Goal: Task Accomplishment & Management: Complete application form

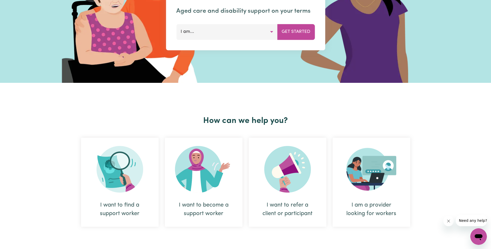
scroll to position [104, 0]
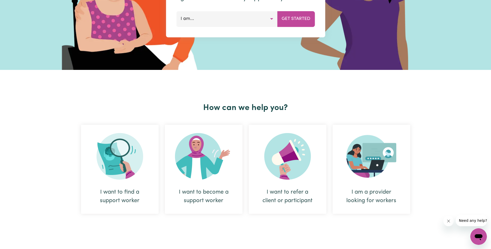
click at [202, 195] on div "I want to become a support worker" at bounding box center [203, 196] width 53 height 17
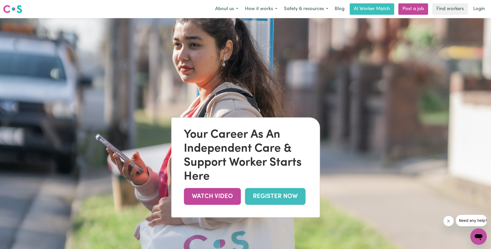
click at [277, 196] on link "REGISTER NOW" at bounding box center [275, 196] width 61 height 17
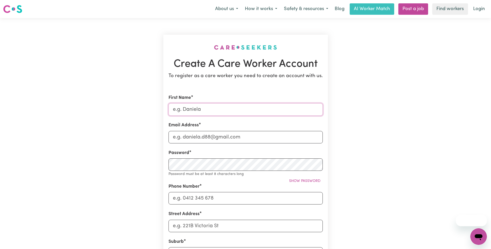
click at [212, 109] on input "First Name" at bounding box center [246, 109] width 154 height 12
type input "Amanda"
click at [213, 142] on input "Email Address" at bounding box center [246, 137] width 154 height 12
type input "amandamuller1@hotmail.com"
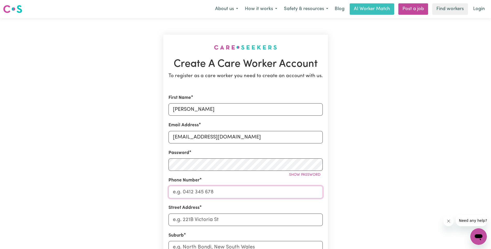
click at [270, 196] on input "Phone Number" at bounding box center [246, 192] width 154 height 12
type input "0439385872"
click at [262, 216] on input "Street Address" at bounding box center [246, 220] width 154 height 12
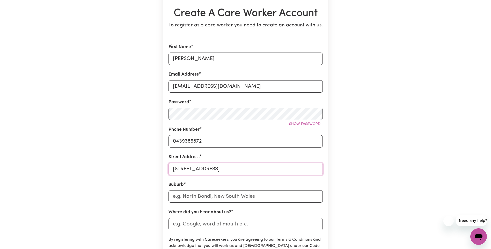
scroll to position [52, 0]
type input "10 Sonder Close"
click at [244, 198] on input "text" at bounding box center [246, 195] width 154 height 12
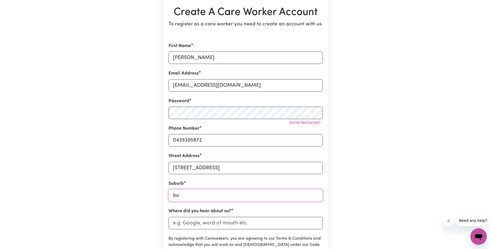
type input "b"
type input "Bun"
type input "BunBARTHA, Victoria, 3634"
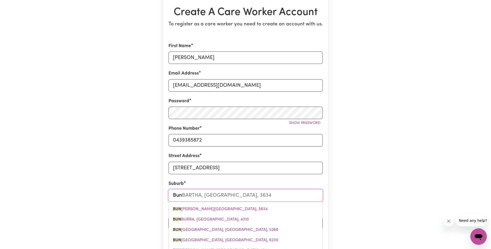
type input "Bund"
type input "Bundoor"
type input "BundoorA, Victoria, 3083"
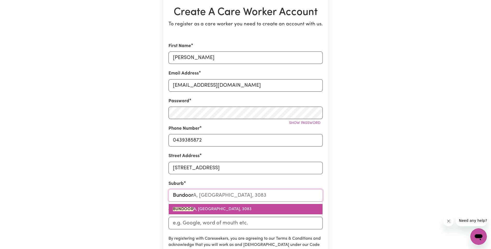
click at [189, 212] on link "BUNDOOR A, Victoria, 3083" at bounding box center [246, 209] width 154 height 10
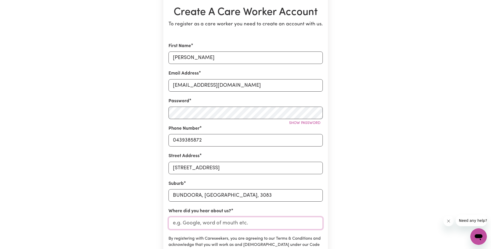
click at [202, 224] on input "Where did you hear about us?" at bounding box center [246, 223] width 154 height 12
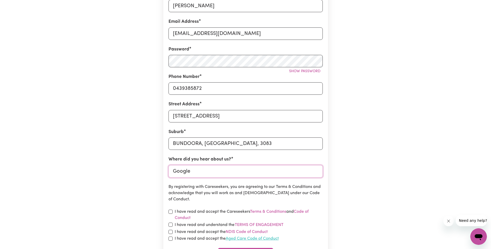
scroll to position [130, 0]
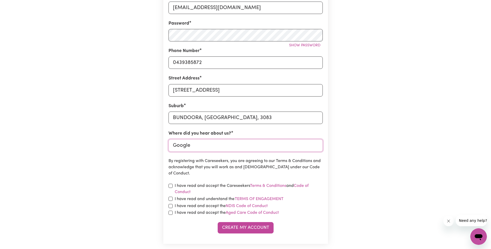
type input "Google"
click at [172, 187] on input "checkbox" at bounding box center [171, 186] width 4 height 4
checkbox input "true"
click at [171, 199] on input "checkbox" at bounding box center [171, 199] width 4 height 4
checkbox input "true"
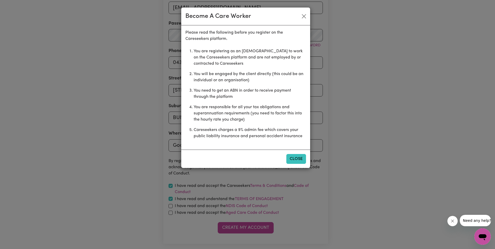
click at [292, 161] on button "Close" at bounding box center [297, 159] width 20 height 10
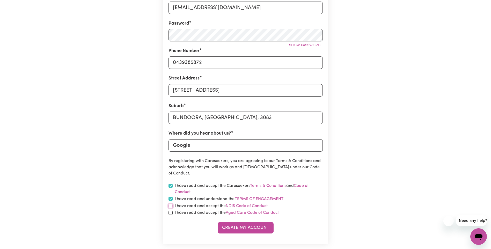
click at [171, 207] on input "checkbox" at bounding box center [171, 206] width 4 height 4
checkbox input "true"
click at [171, 213] on input "checkbox" at bounding box center [171, 213] width 4 height 4
checkbox input "true"
click at [248, 229] on button "Create My Account" at bounding box center [246, 227] width 56 height 11
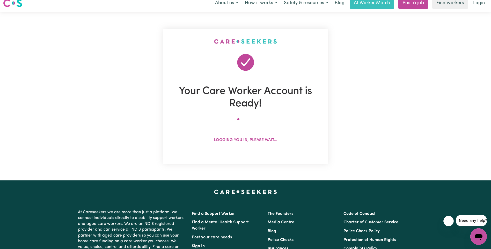
scroll to position [0, 0]
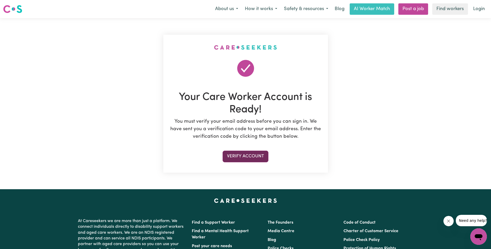
click at [258, 161] on button "Verify Account" at bounding box center [246, 156] width 46 height 11
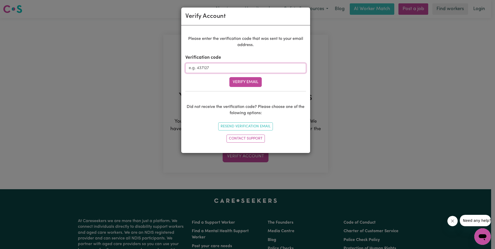
click at [208, 69] on input "Verification code" at bounding box center [245, 68] width 121 height 10
click at [237, 68] on input "Verification code" at bounding box center [245, 68] width 121 height 10
paste input "607184"
type input "607184"
click at [230, 77] on button "Verify Email" at bounding box center [246, 82] width 32 height 10
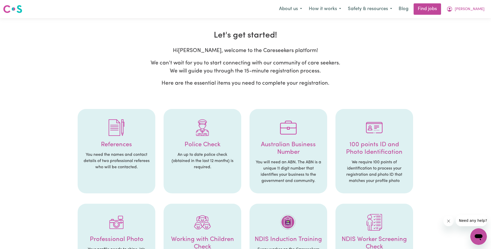
click at [110, 164] on p "You need the names and contact details of two professional referees who will be…" at bounding box center [116, 161] width 67 height 19
click at [206, 145] on h4 "Police Check" at bounding box center [202, 145] width 67 height 8
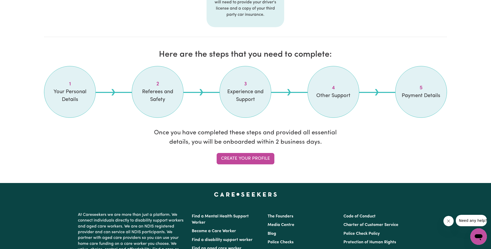
scroll to position [389, 0]
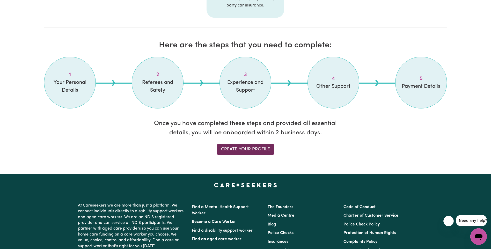
click at [266, 153] on link "Create your profile" at bounding box center [246, 149] width 58 height 11
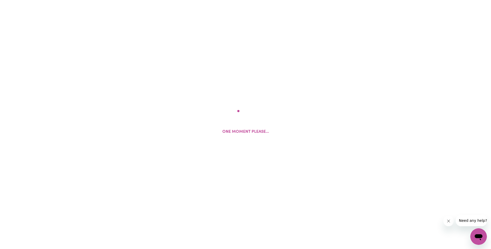
select select "Studying a healthcare related degree or qualification"
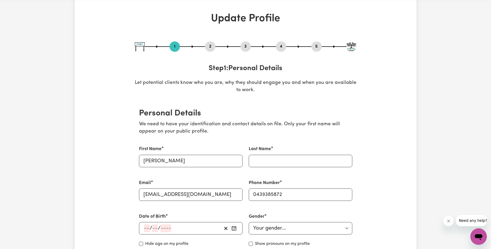
scroll to position [26, 0]
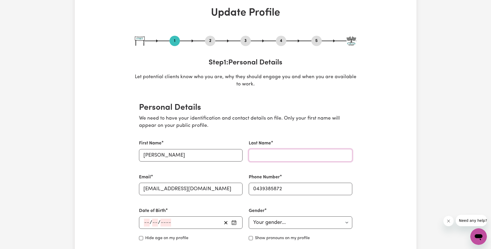
click at [265, 152] on input "Last Name" at bounding box center [301, 155] width 104 height 12
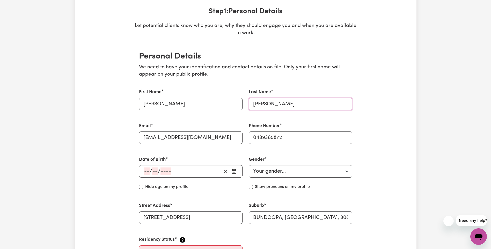
scroll to position [78, 0]
type input "Muller"
click at [150, 170] on span "/" at bounding box center [151, 171] width 3 height 6
click at [148, 170] on input "number" at bounding box center [147, 171] width 6 height 8
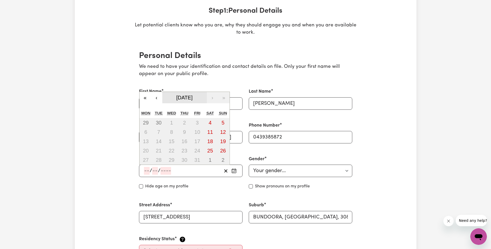
click at [193, 98] on span "October 2025" at bounding box center [184, 98] width 16 height 6
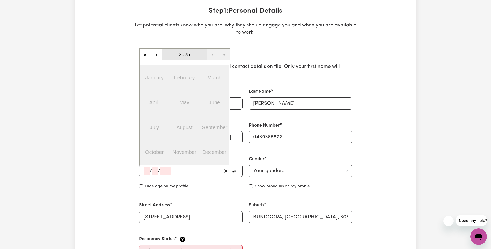
click at [194, 55] on button "2025" at bounding box center [184, 54] width 45 height 11
click at [160, 54] on button "‹" at bounding box center [156, 54] width 11 height 11
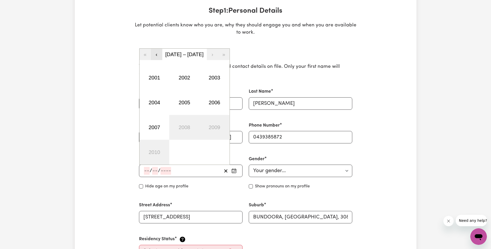
click at [160, 54] on button "‹" at bounding box center [156, 54] width 11 height 11
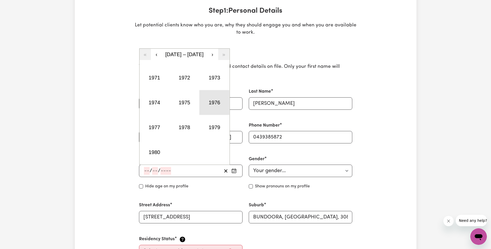
click at [222, 103] on button "1976" at bounding box center [214, 102] width 30 height 25
click at [211, 104] on abbr "June" at bounding box center [214, 103] width 11 height 6
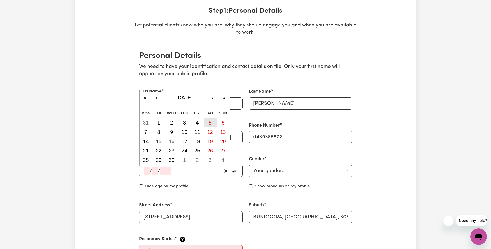
click at [213, 121] on button "5" at bounding box center [210, 122] width 13 height 9
type input "1976-06-05"
type input "5"
type input "6"
type input "1976"
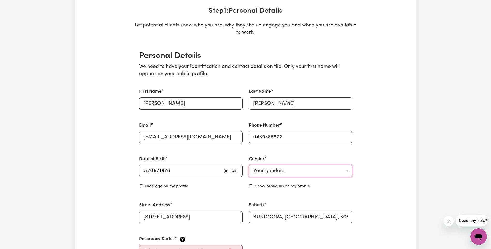
click at [268, 170] on select "Your gender... Female Male Non-binary Other Prefer not to say" at bounding box center [301, 171] width 104 height 12
select select "female"
click at [249, 165] on select "Your gender... Female Male Non-binary Other Prefer not to say" at bounding box center [301, 171] width 104 height 12
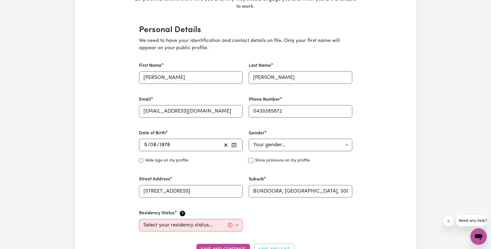
click at [251, 160] on input "Show pronouns on my profile" at bounding box center [251, 161] width 4 height 4
checkbox input "true"
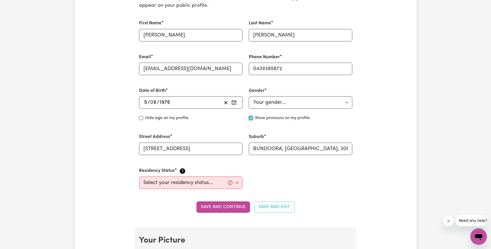
scroll to position [155, 0]
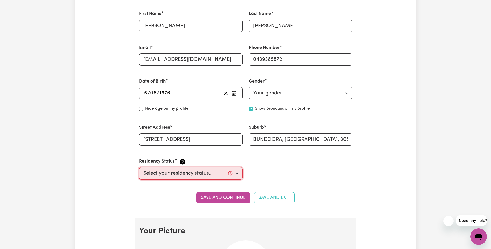
click at [203, 175] on select "Select your residency status... Australian citizen Australian PR Temporary Work…" at bounding box center [191, 173] width 104 height 12
select select "Australian Citizen"
click at [139, 167] on select "Select your residency status... Australian citizen Australian PR Temporary Work…" at bounding box center [191, 173] width 104 height 12
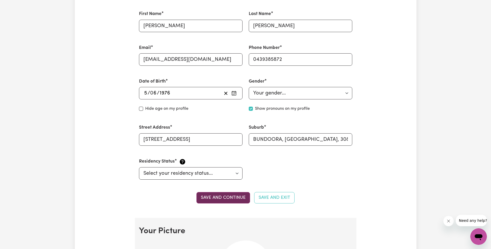
click at [242, 198] on button "Save and continue" at bounding box center [224, 197] width 54 height 11
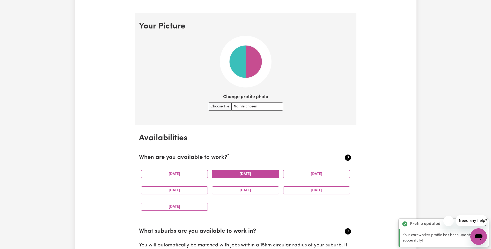
scroll to position [374, 0]
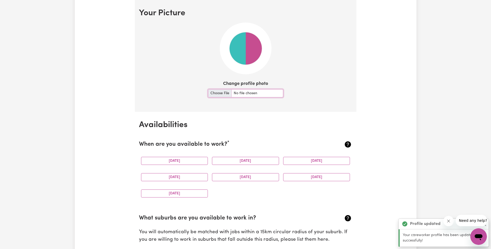
click at [221, 95] on input "Change profile photo" at bounding box center [245, 93] width 75 height 8
type input "C:\fakepath\amanda photo.jpg"
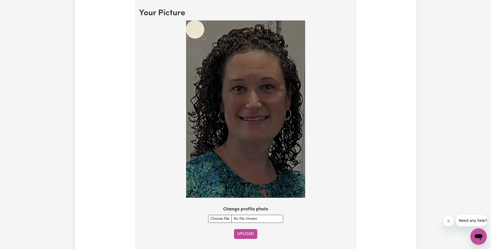
click at [244, 236] on button "Upload" at bounding box center [245, 234] width 23 height 10
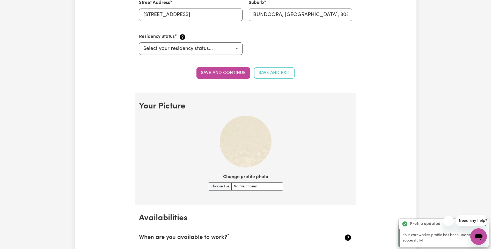
scroll to position [278, 0]
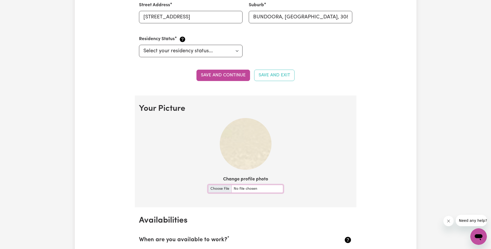
click at [219, 191] on input "Change profile photo" at bounding box center [245, 189] width 75 height 8
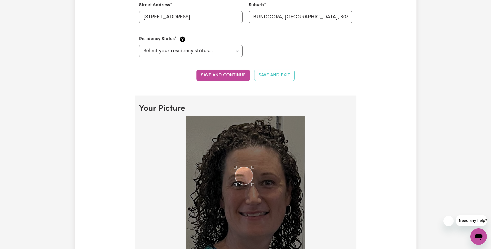
click at [246, 175] on div "Use the arrow keys to move the crop selection area" at bounding box center [244, 176] width 18 height 18
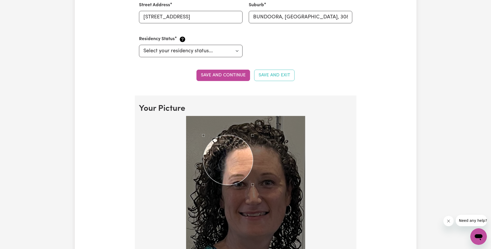
click at [203, 130] on div at bounding box center [245, 204] width 119 height 177
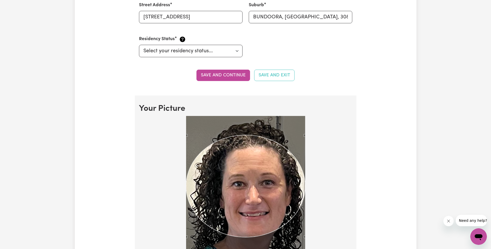
click at [187, 109] on section "Your Picture Change profile photo Upload" at bounding box center [246, 222] width 222 height 252
click at [252, 229] on div "Use the arrow keys to move the crop selection area" at bounding box center [245, 186] width 119 height 102
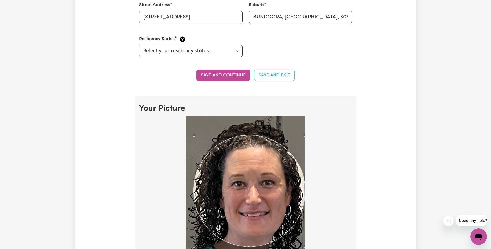
click at [195, 233] on div at bounding box center [245, 204] width 119 height 177
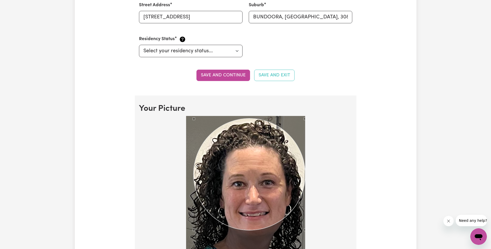
click at [246, 181] on div "Use the arrow keys to move the crop selection area" at bounding box center [250, 175] width 112 height 112
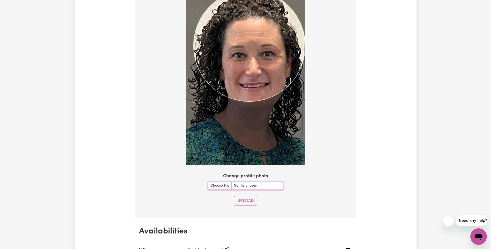
scroll to position [408, 0]
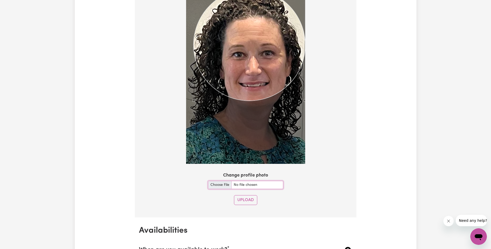
click at [222, 184] on input "Change profile photo" at bounding box center [245, 185] width 75 height 8
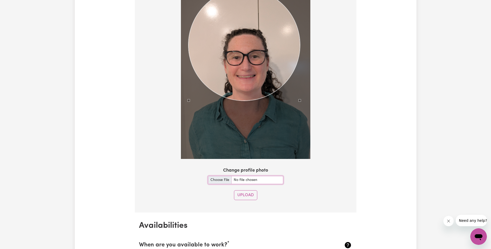
click at [213, 180] on input "Change profile photo" at bounding box center [245, 180] width 75 height 8
type input "C:\fakepath\Amanda 2.png"
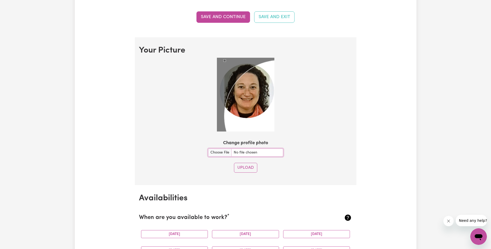
scroll to position [330, 0]
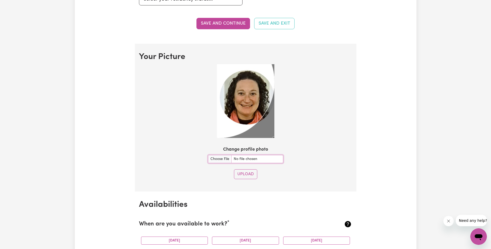
click at [238, 82] on div "Use the arrow keys to move the crop selection area" at bounding box center [219, 82] width 112 height 112
click at [271, 113] on div at bounding box center [246, 101] width 58 height 74
click at [258, 111] on div "Use the arrow keys to move the crop selection area" at bounding box center [219, 82] width 112 height 112
click at [258, 118] on div "Use the arrow keys to move the crop selection area" at bounding box center [219, 82] width 112 height 112
click at [263, 127] on div at bounding box center [246, 101] width 58 height 74
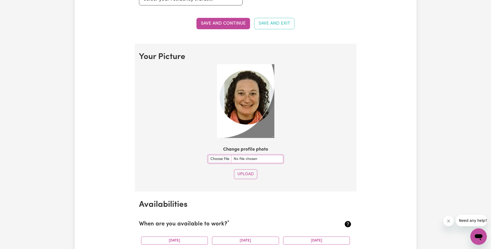
click at [235, 85] on div "Use the arrow keys to move the crop selection area" at bounding box center [219, 82] width 112 height 112
click at [253, 102] on div "Use the arrow keys to move the crop selection area" at bounding box center [219, 82] width 112 height 112
click at [263, 127] on div at bounding box center [246, 101] width 58 height 74
click at [263, 115] on div "Use the arrow keys to move the crop selection area" at bounding box center [219, 82] width 112 height 112
click at [258, 110] on div "Use the arrow keys to move the crop selection area" at bounding box center [219, 82] width 112 height 112
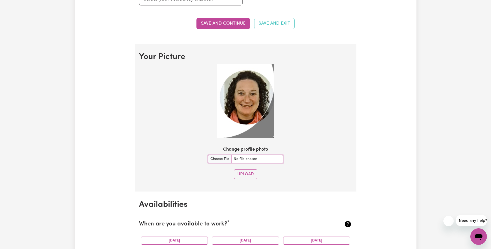
click at [257, 93] on div "Use the arrow keys to move the crop selection area" at bounding box center [219, 82] width 112 height 112
click at [225, 159] on input "Change profile photo" at bounding box center [245, 159] width 75 height 8
click at [249, 173] on button "Upload" at bounding box center [245, 174] width 23 height 10
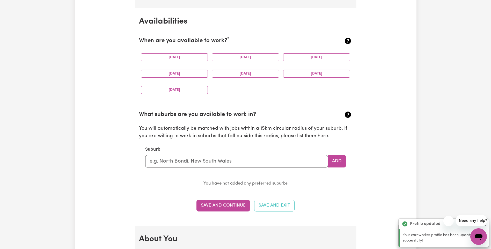
scroll to position [356, 0]
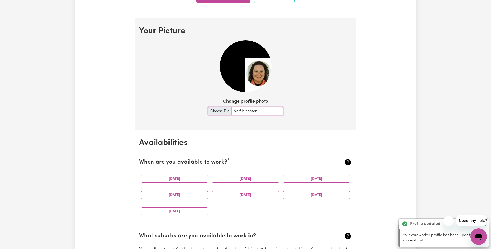
click at [223, 110] on input "Change profile photo" at bounding box center [245, 111] width 75 height 8
type input "C:\fakepath\Amanda 2.png"
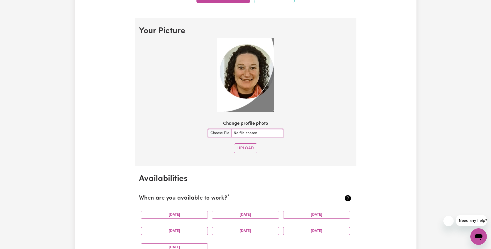
click at [269, 104] on div at bounding box center [246, 75] width 58 height 74
click at [254, 71] on div "Use the arrow keys to move the crop selection area" at bounding box center [219, 57] width 112 height 112
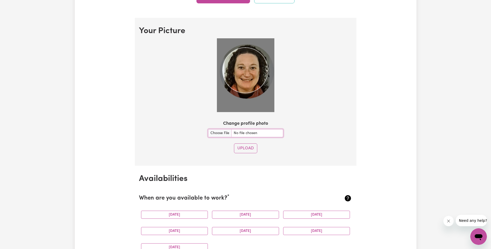
click at [223, 46] on img at bounding box center [246, 75] width 58 height 74
click at [271, 98] on div at bounding box center [246, 75] width 58 height 74
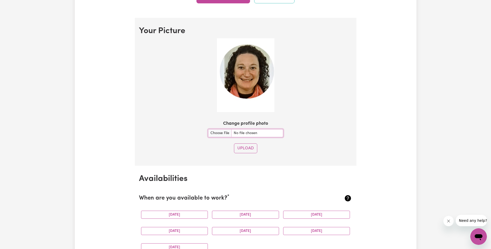
click at [224, 48] on img at bounding box center [246, 75] width 58 height 74
click at [227, 53] on img at bounding box center [246, 75] width 58 height 74
click at [248, 81] on img at bounding box center [246, 75] width 58 height 74
click at [250, 146] on button "Upload" at bounding box center [245, 149] width 23 height 10
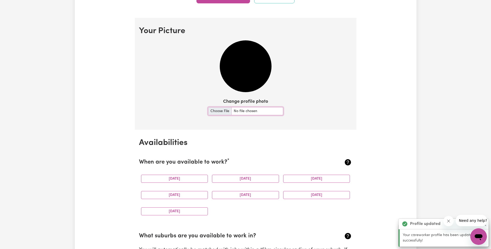
click at [224, 112] on input "Change profile photo" at bounding box center [245, 111] width 75 height 8
type input "C:\fakepath\Amanda 2.png"
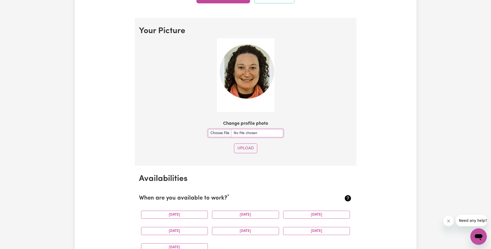
click at [240, 77] on img at bounding box center [246, 75] width 58 height 74
click at [228, 46] on img at bounding box center [246, 75] width 58 height 74
click at [224, 45] on img at bounding box center [246, 75] width 58 height 74
click at [231, 52] on img at bounding box center [246, 75] width 58 height 74
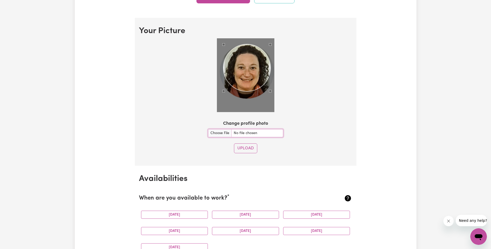
click at [271, 113] on div at bounding box center [245, 76] width 213 height 76
click at [222, 105] on div at bounding box center [246, 75] width 58 height 74
click at [248, 147] on button "Upload" at bounding box center [245, 149] width 23 height 10
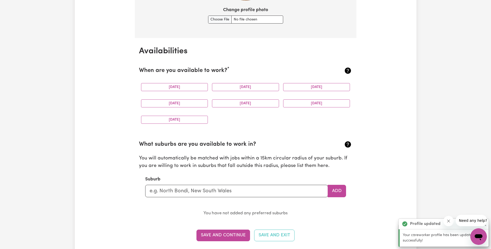
scroll to position [485, 0]
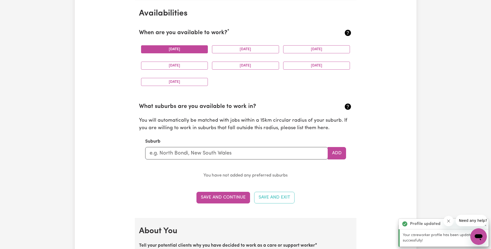
click at [179, 52] on button "Monday" at bounding box center [174, 49] width 67 height 8
click at [227, 50] on button "Tuesday" at bounding box center [245, 49] width 67 height 8
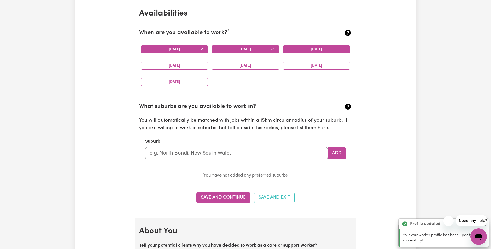
click at [311, 49] on button "Wednesday" at bounding box center [316, 49] width 67 height 8
drag, startPoint x: 174, startPoint y: 68, endPoint x: 212, endPoint y: 69, distance: 37.6
click at [175, 68] on button "Thursday" at bounding box center [174, 66] width 67 height 8
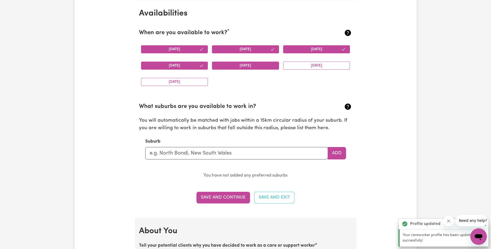
drag, startPoint x: 235, startPoint y: 65, endPoint x: 282, endPoint y: 65, distance: 47.2
click at [236, 65] on button "Friday" at bounding box center [245, 66] width 67 height 8
drag, startPoint x: 305, startPoint y: 64, endPoint x: 216, endPoint y: 88, distance: 93.1
click at [304, 65] on button "Saturday" at bounding box center [316, 66] width 67 height 8
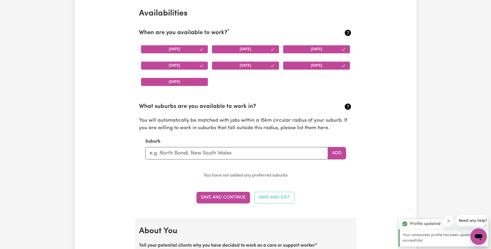
click at [177, 84] on button "Sunday" at bounding box center [174, 82] width 67 height 8
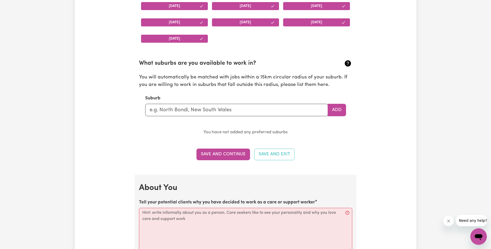
scroll to position [537, 0]
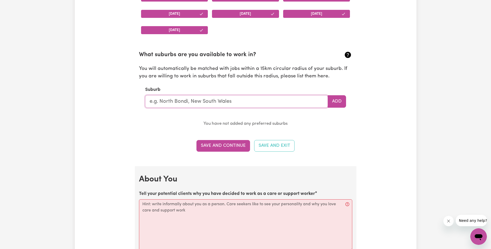
click at [189, 104] on input "text" at bounding box center [236, 101] width 183 height 12
type input "Bund"
type input "BundABAH, New South Wales, 2324"
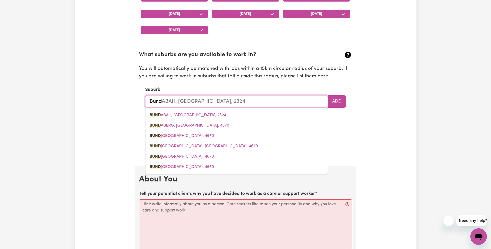
type input "Bundo"
type input "Bundoor"
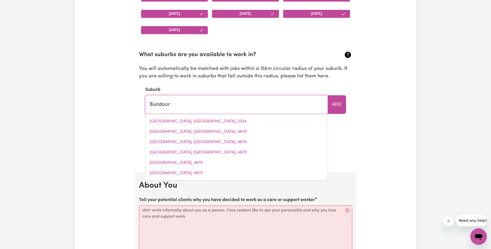
type input "BundoorA, Victoria, 3083"
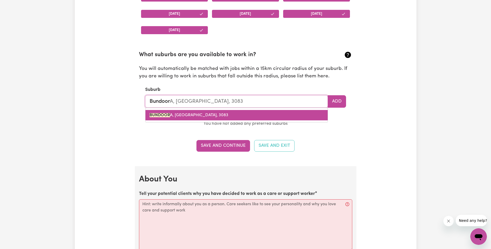
click at [185, 113] on span "BUNDOOR A, Victoria, 3083" at bounding box center [189, 115] width 79 height 4
type input "BUNDOORA, Victoria, 3083"
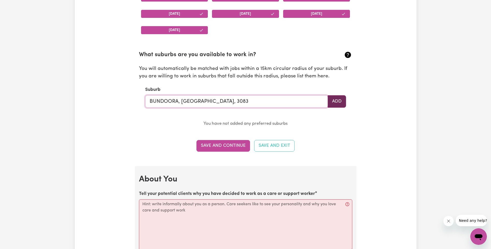
type input "BUNDOORA, Victoria, 3083"
click at [335, 106] on button "Add" at bounding box center [337, 101] width 18 height 12
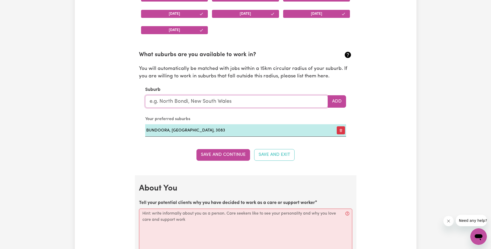
click at [202, 106] on input "text" at bounding box center [236, 101] width 183 height 12
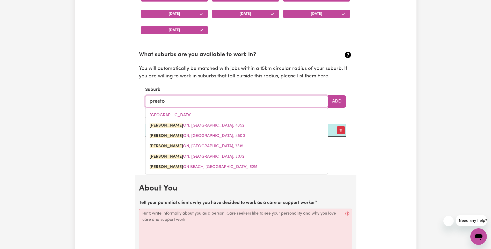
type input "preston"
type input "preston, Queensland, 4352"
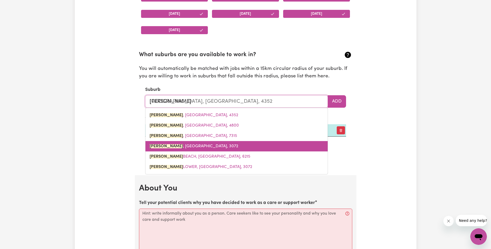
click at [202, 145] on link "PRESTON , Victoria, 3072" at bounding box center [237, 146] width 182 height 10
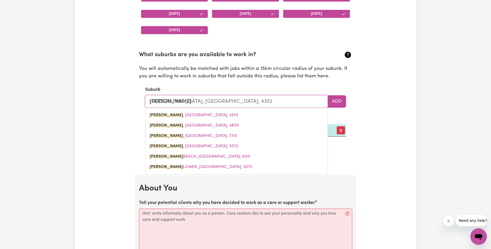
type input "PRESTON, Victoria, 3072"
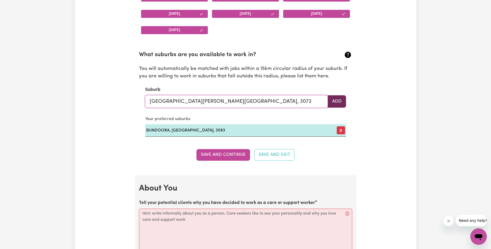
type input "PRESTON, Victoria, 3072"
click at [337, 98] on button "Add" at bounding box center [337, 101] width 18 height 12
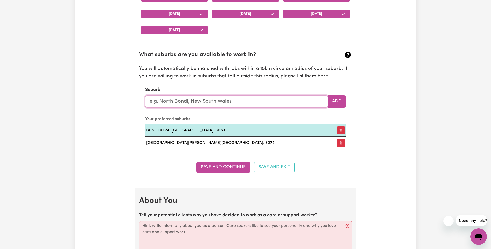
click at [207, 100] on input "text" at bounding box center [236, 101] width 183 height 12
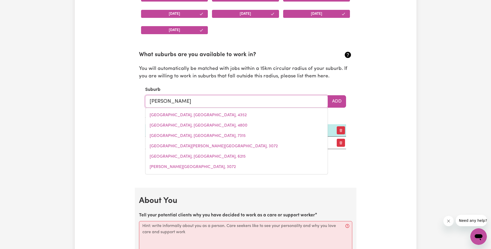
type input "reserv"
type input "reservE CREEK, New South Wales, 2484"
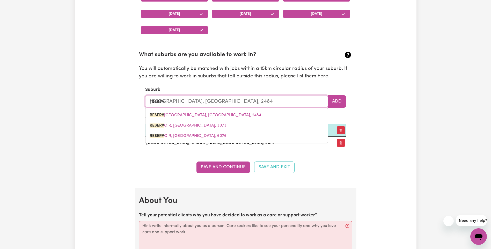
type input "reservi"
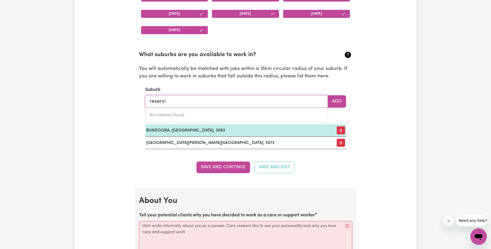
type input "reserv"
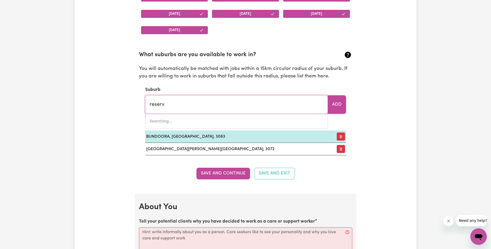
type input "reservE CREEK, New South Wales, 2484"
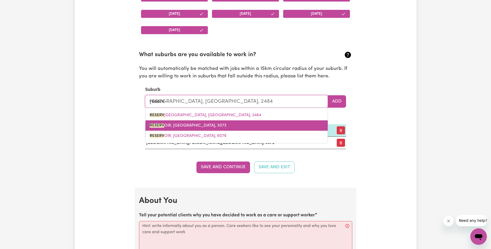
click at [195, 126] on span "RESERV OIR, Victoria, 3073" at bounding box center [188, 126] width 77 height 4
type input "RESERVOIR, Victoria, 3073"
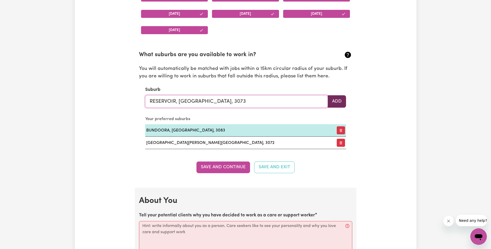
type input "RESERVOIR, Victoria, 3073"
click at [334, 105] on button "Add" at bounding box center [337, 101] width 18 height 12
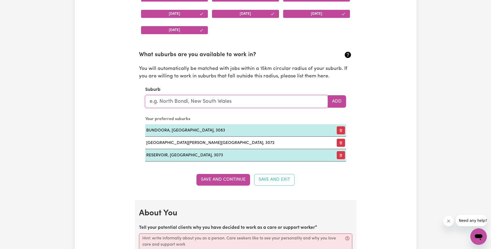
click at [213, 105] on input "text" at bounding box center [236, 101] width 183 height 12
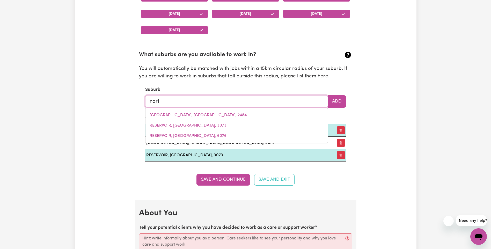
type input "north"
type input "north ADELAIDE, South Australia, 5006"
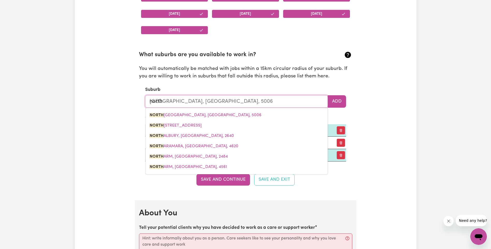
type input "northc"
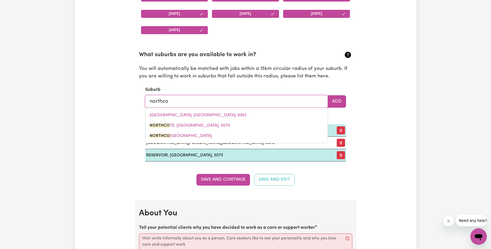
type input "northcot"
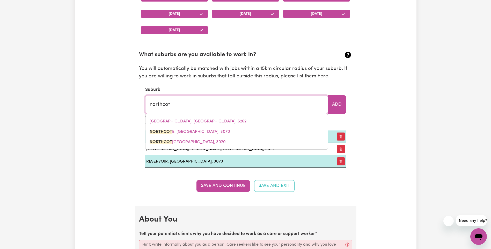
type input "northcotE, Victoria, 3070"
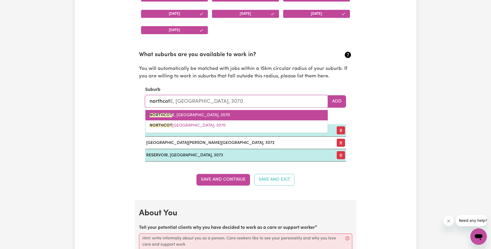
click at [209, 113] on link "NORTHCOT E, Victoria, 3070" at bounding box center [237, 115] width 182 height 10
type input "NORTHCOTE, Victoria, 3070"
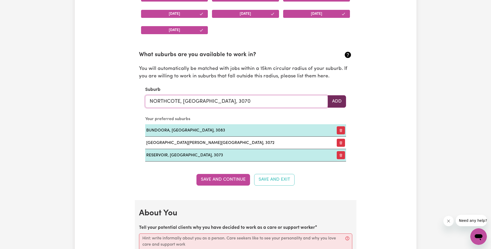
type input "NORTHCOTE, Victoria, 3070"
click at [344, 103] on button "Add" at bounding box center [337, 101] width 18 height 12
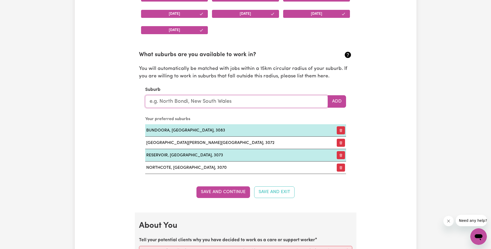
click at [240, 103] on input "text" at bounding box center [236, 101] width 183 height 12
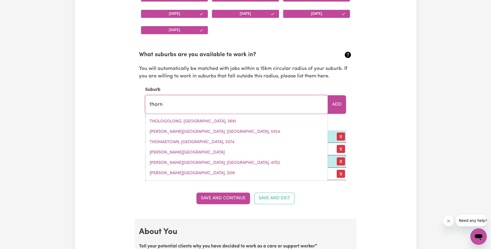
type input "thornb"
type input "thornbOROUGH, Queensland, 4871"
type input "thornbu"
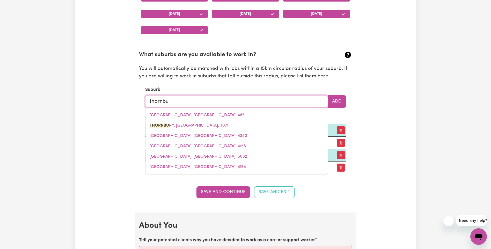
type input "thornbur"
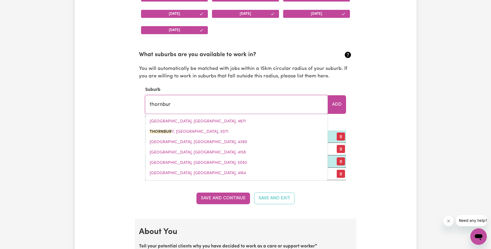
type input "thornburY, Victoria, 3071"
type input "thornbury"
type input "thornbury, Victoria, 3071"
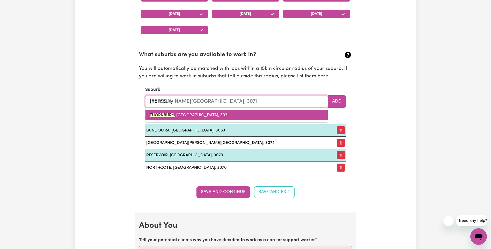
click at [224, 114] on link "THORNBURY , Victoria, 3071" at bounding box center [237, 115] width 182 height 10
type input "THORNBURY, Victoria, 3071"
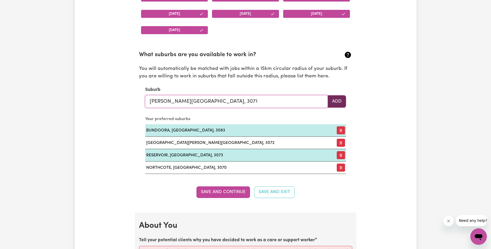
type input "THORNBURY, Victoria, 3071"
click at [342, 99] on button "Add" at bounding box center [337, 101] width 18 height 12
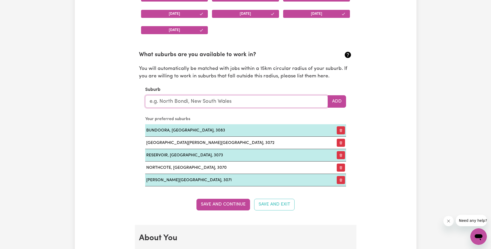
click at [263, 99] on input "text" at bounding box center [236, 101] width 183 height 12
type input "fit"
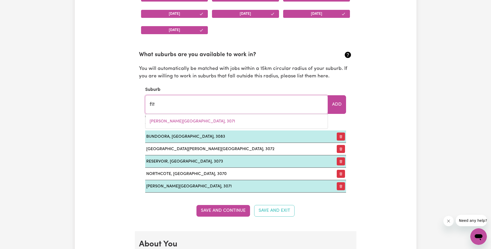
type input "fitZGERALD, Tasmania, 7140"
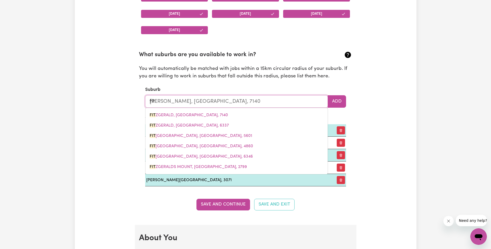
type input "fitz"
type input "fitzGERALD, Tasmania, 7140"
type input "fitzr"
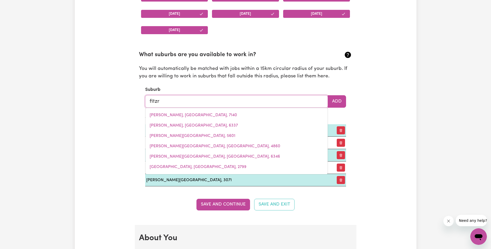
type input "fitzro"
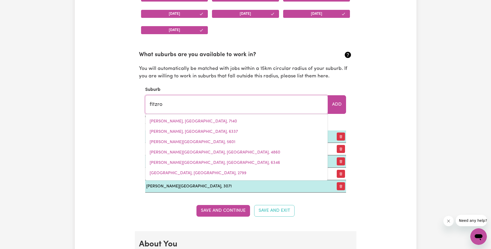
type input "fitzroY, South Australia, 5082"
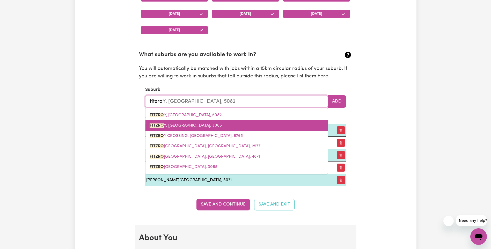
click at [185, 128] on span "FITZRO Y, Victoria, 3065" at bounding box center [186, 126] width 72 height 4
type input "FITZROY, Victoria, 3065"
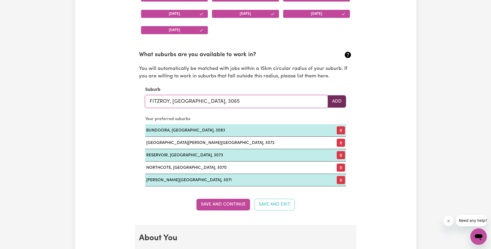
type input "FITZROY, Victoria, 3065"
click at [339, 105] on button "Add" at bounding box center [337, 101] width 18 height 12
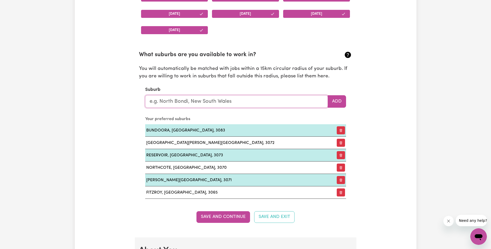
click at [176, 105] on input "text" at bounding box center [236, 101] width 183 height 12
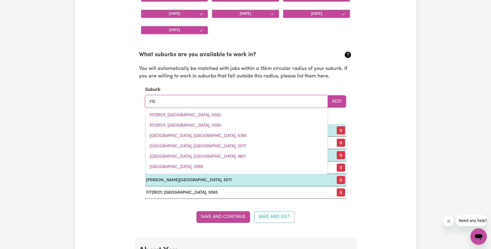
type input "rich"
type input "rich AVON, Victoria, 3480"
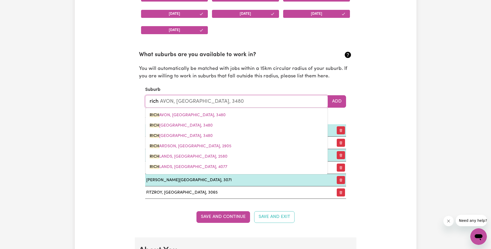
type input "richm"
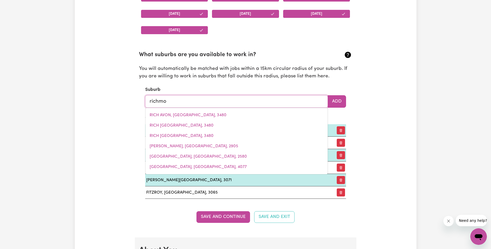
type input "richmon"
type input "richmonD, New South Wales, 2753"
type input "richmond"
type input "richmond, New South Wales, 2753"
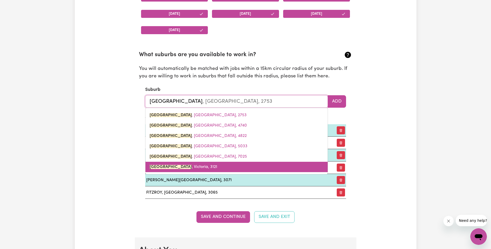
click at [197, 165] on span "RICHMOND , Victoria, 3121" at bounding box center [184, 167] width 68 height 4
type input "RICHMOND, Victoria, 3121"
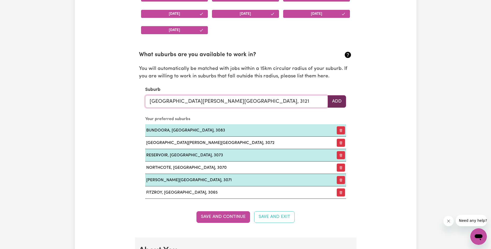
type input "RICHMOND, Victoria, 3121"
click at [337, 102] on button "Add" at bounding box center [337, 101] width 18 height 12
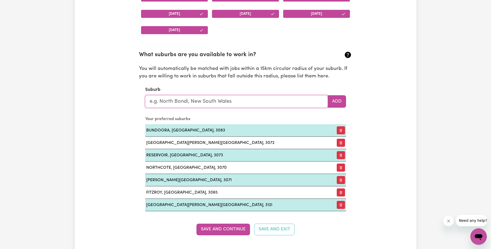
click at [235, 103] on input "text" at bounding box center [236, 101] width 183 height 12
type input "coll"
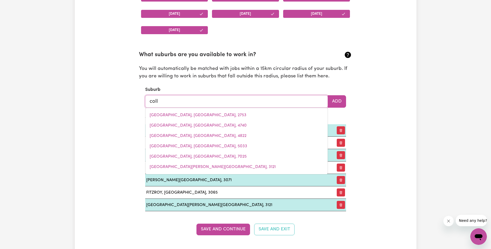
type input "collANILLING, Western Australia, 6315"
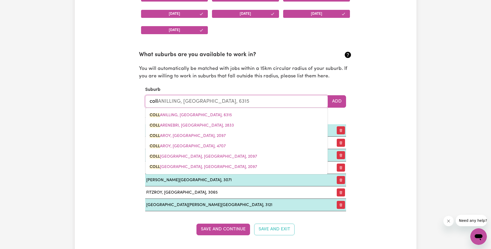
type input "colli"
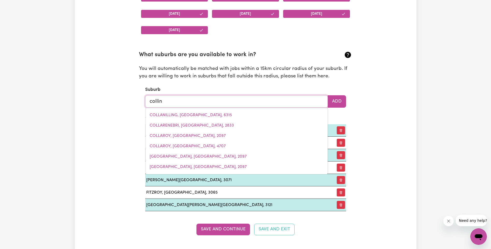
type input "colling"
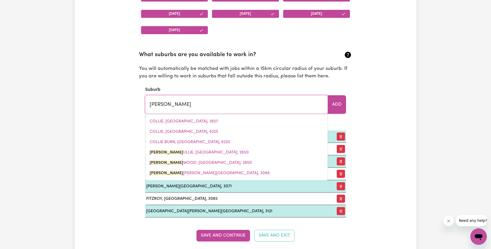
type input "collingULLIE, New South Wales, 2650"
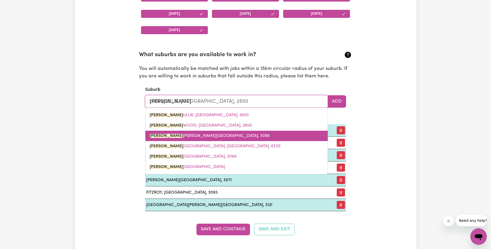
click at [204, 140] on link "COLLING WOOD, Victoria, 3066" at bounding box center [237, 136] width 182 height 10
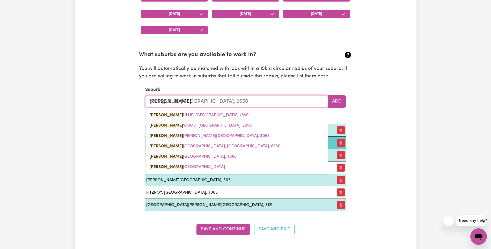
type input "COLLINGWOOD, Victoria, 3066"
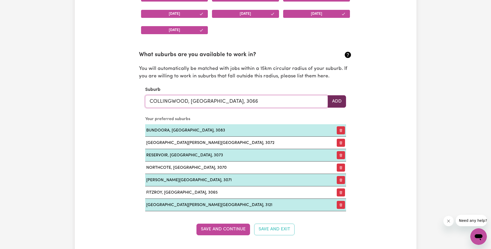
type input "COLLINGWOOD, Victoria, 3066"
click at [345, 102] on button "Add" at bounding box center [337, 101] width 18 height 12
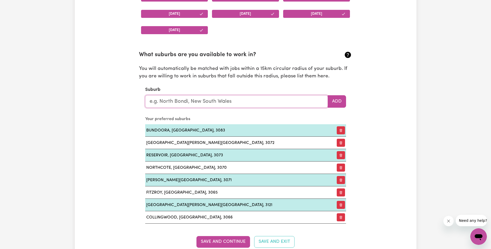
click at [238, 101] on input "text" at bounding box center [236, 101] width 183 height 12
type input "nor"
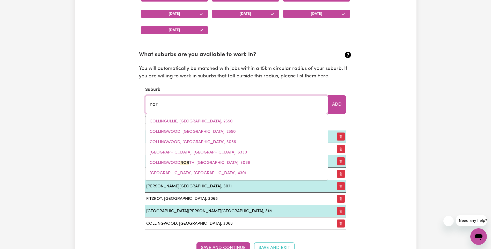
type input "norA CREINA, South Australia, 5276"
type input "nort"
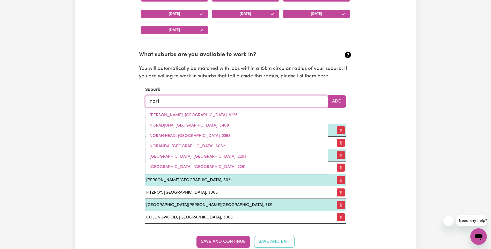
type input "north"
type input "north ADELAIDE, South Australia, 5006"
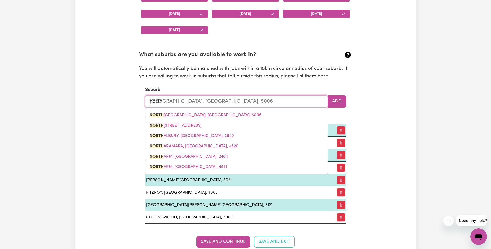
type input "north m"
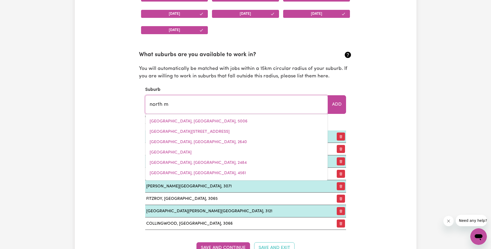
type input "north mACKAY, Queensland, 4740"
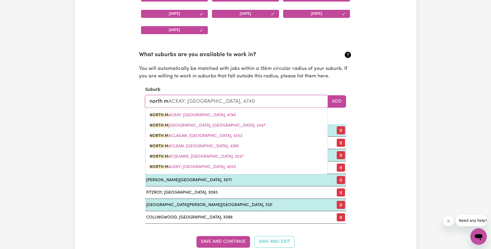
type input "north me"
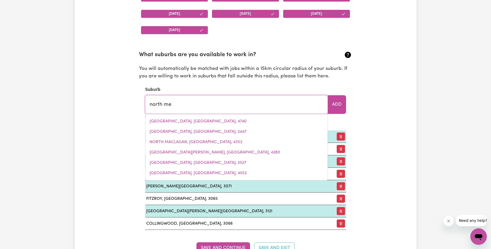
type input "north mel"
type input "north melBOURNE, Victoria, 3051"
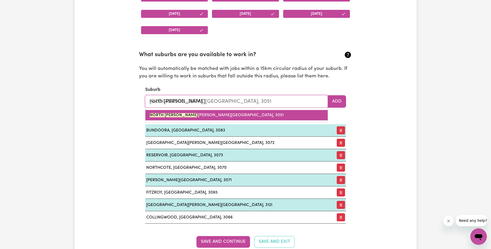
click at [220, 116] on link "NORTH MEL BOURNE, Victoria, 3051" at bounding box center [237, 115] width 182 height 10
type input "NORTH MELBOURNE, Victoria, 3051"
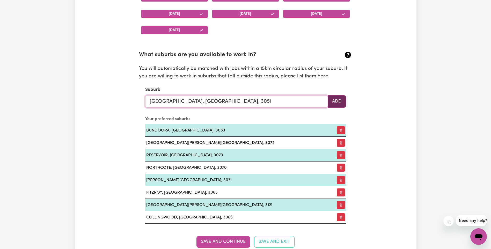
type input "NORTH MELBOURNE, Victoria, 3051"
click at [339, 103] on button "Add" at bounding box center [337, 101] width 18 height 12
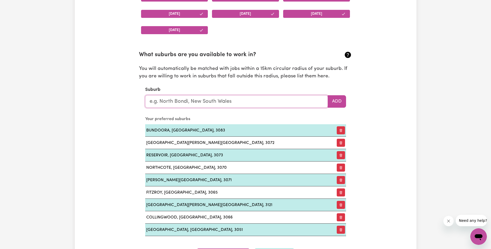
click at [199, 105] on input "text" at bounding box center [236, 101] width 183 height 12
type input "glen"
type input "glen ALICE, New South Wales, 2849"
type input "glenr"
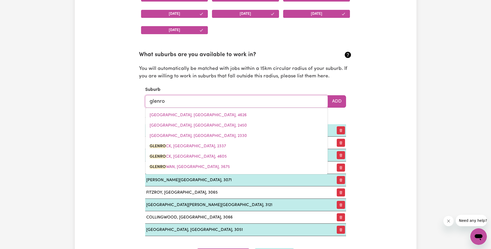
type input "glenroy"
type input "glenroy, New South Wales, 2640"
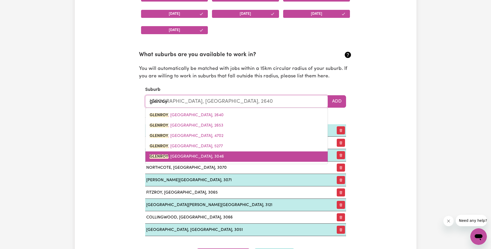
click at [215, 156] on link "GLENROY , Victoria, 3046" at bounding box center [237, 157] width 182 height 10
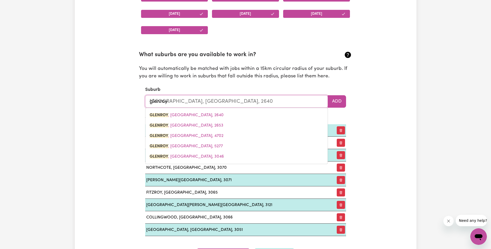
type input "GLENROY, Victoria, 3046"
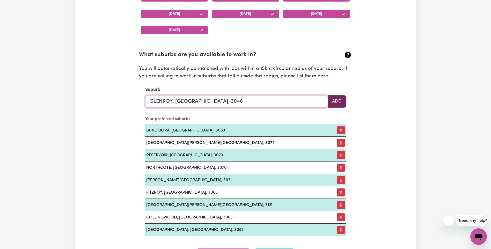
type input "GLENROY, Victoria, 3046"
click at [339, 104] on button "Add" at bounding box center [337, 101] width 18 height 12
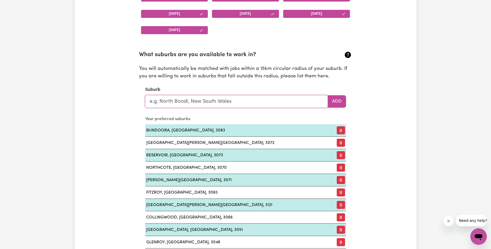
drag, startPoint x: 221, startPoint y: 101, endPoint x: 222, endPoint y: 104, distance: 2.9
click at [221, 103] on input "text" at bounding box center [236, 101] width 183 height 12
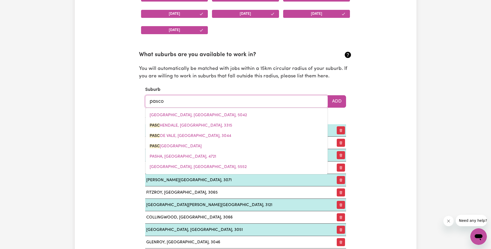
type input "pascoe"
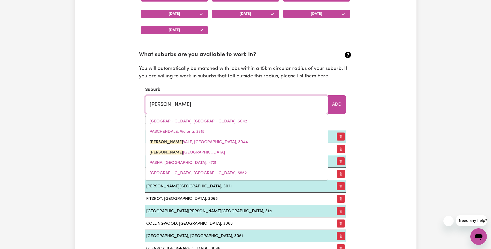
type input "pascoe VALE, Victoria, 3044"
type input "pascoev"
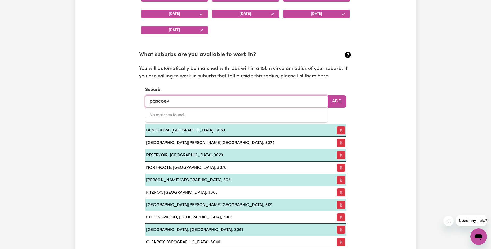
type input "pascoe"
type input "pascoe VALE, Victoria, 3044"
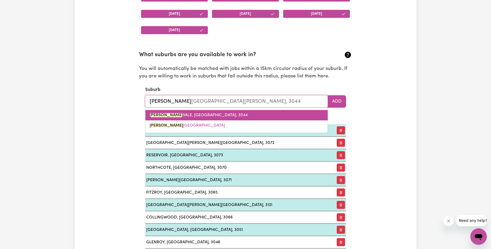
click at [210, 118] on link "PASCOE VALE, Victoria, 3044" at bounding box center [237, 115] width 182 height 10
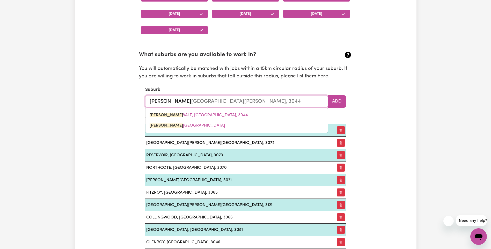
type input "PASCOE VALE, Victoria, 3044"
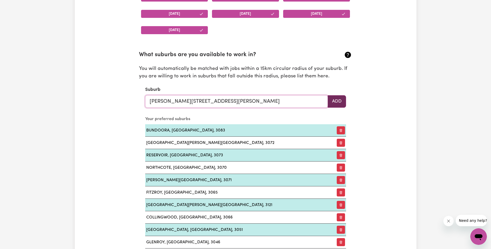
type input "PASCOE VALE, Victoria, 3044"
click at [342, 102] on button "Add" at bounding box center [337, 101] width 18 height 12
click at [205, 106] on input "text" at bounding box center [236, 101] width 183 height 12
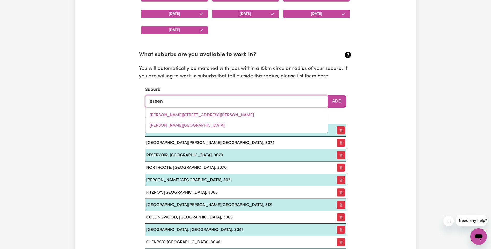
type input "essend"
type input "essendON, Victoria, 3040"
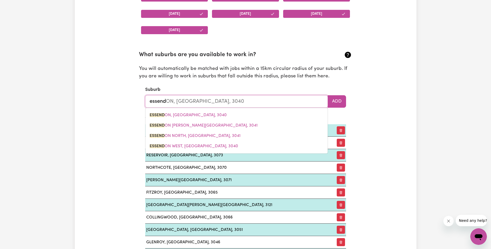
type input "essendo"
type input "essendoN, Victoria, 3040"
type input "essendon"
type input "essendon, Victoria, 3040"
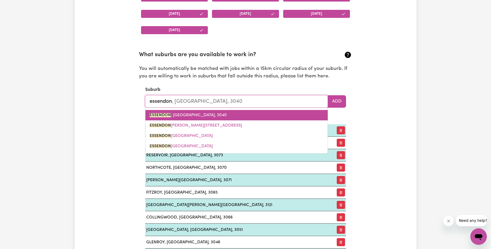
click at [236, 115] on link "ESSENDON , Victoria, 3040" at bounding box center [237, 115] width 182 height 10
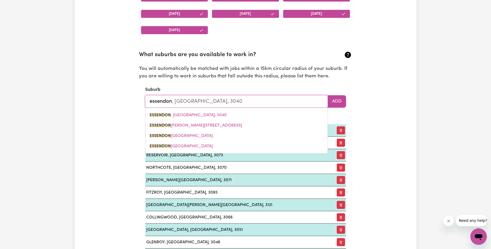
type input "ESSENDON, Victoria, 3040"
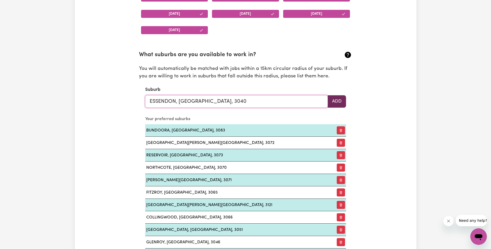
type input "ESSENDON, Victoria, 3040"
click at [335, 103] on button "Add" at bounding box center [337, 101] width 18 height 12
click at [285, 103] on input "text" at bounding box center [236, 101] width 183 height 12
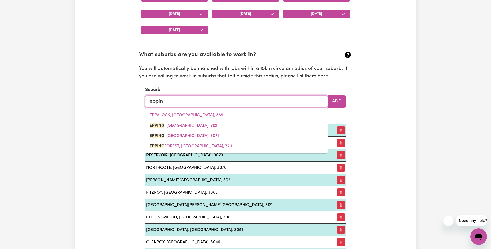
type input "epping"
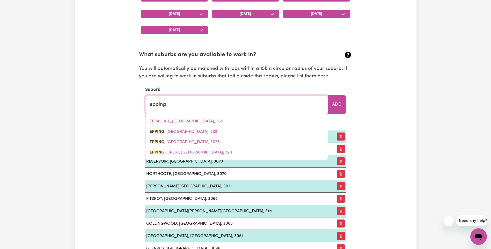
type input "epping, New South Wales, 2121"
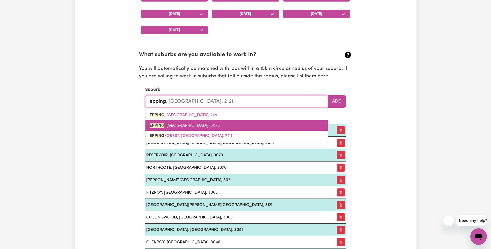
click at [230, 126] on link "EPPING , Victoria, 3076" at bounding box center [237, 125] width 182 height 10
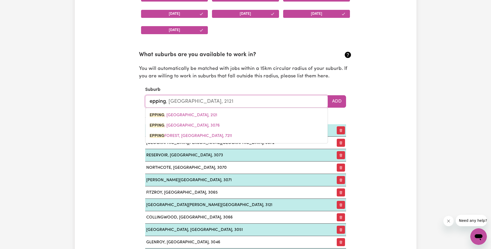
type input "EPPING, Victoria, 3076"
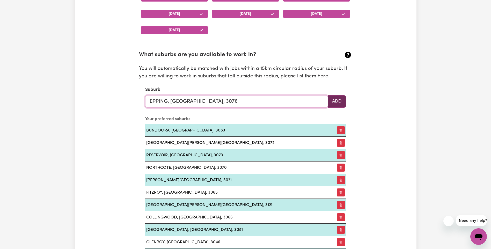
type input "EPPING, Victoria, 3076"
drag, startPoint x: 339, startPoint y: 102, endPoint x: 288, endPoint y: 101, distance: 51.6
click at [339, 102] on button "Add" at bounding box center [337, 101] width 18 height 12
click at [278, 101] on input "text" at bounding box center [236, 101] width 183 height 12
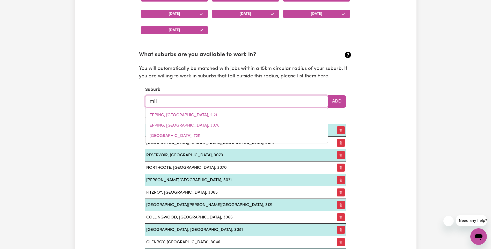
type input "mill"
type input "mill PARK, Victoria, 3082"
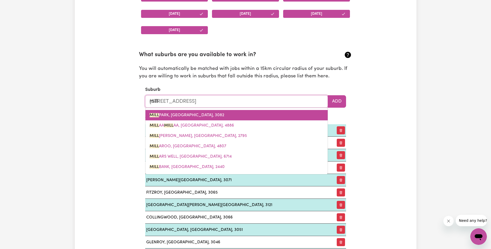
click at [259, 112] on link "MILL PARK, Victoria, 3082" at bounding box center [237, 115] width 182 height 10
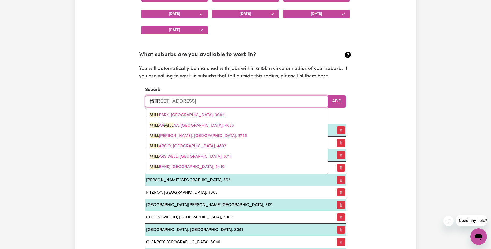
type input "MILL PARK, Victoria, 3082"
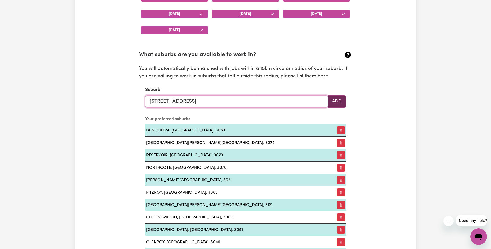
type input "MILL PARK, Victoria, 3082"
click at [335, 103] on button "Add" at bounding box center [337, 101] width 18 height 12
click at [235, 104] on input "text" at bounding box center [236, 101] width 183 height 12
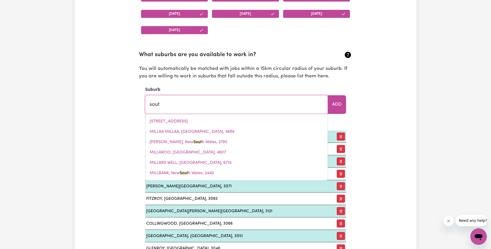
type input "south"
type input "south ALBURY, New South Wales, 2640"
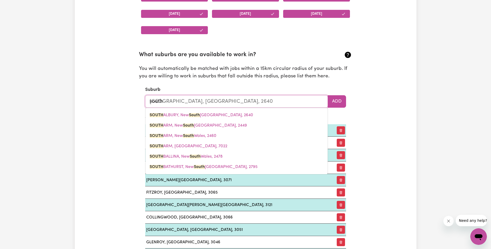
type input "south m"
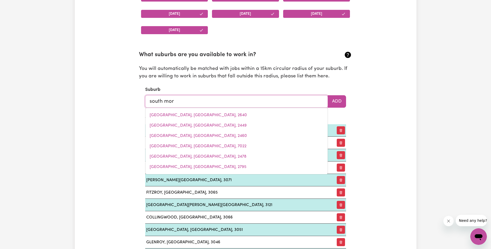
type input "south mora"
type input "south moraNG, Victoria, 3752"
type input "south moran"
type input "south moranG, Victoria, 3752"
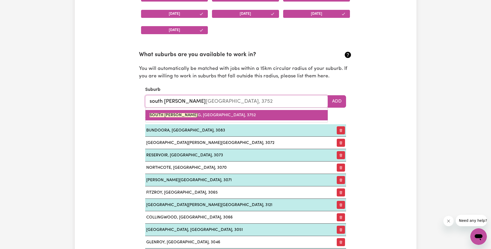
click at [232, 111] on link "SOUTH MORAN G, Victoria, 3752" at bounding box center [237, 115] width 182 height 10
type input "SOUTH MORANG, Victoria, 3752"
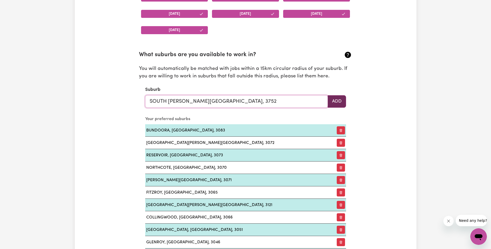
type input "SOUTH MORANG, Victoria, 3752"
click at [344, 104] on button "Add" at bounding box center [337, 101] width 18 height 12
click at [234, 105] on input "text" at bounding box center [236, 101] width 183 height 12
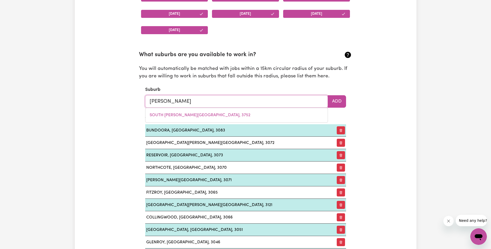
type input "eltham"
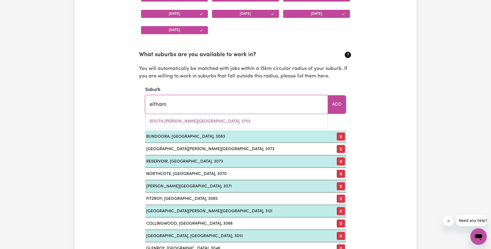
type input "eltham, New South Wales, 2480"
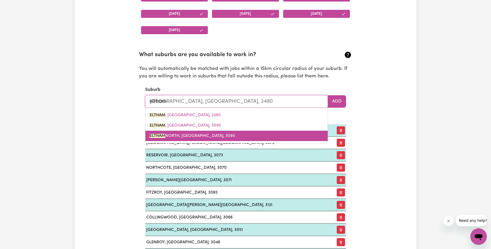
click at [214, 133] on link "ELTHAM NORTH, Victoria, 3095" at bounding box center [237, 136] width 182 height 10
type input "ELTHAM NORTH, Victoria, 3095"
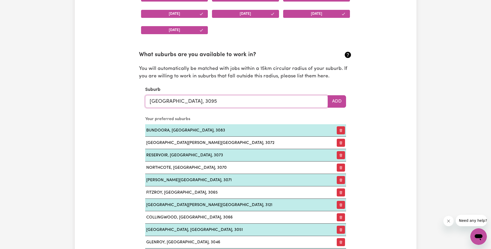
drag, startPoint x: 247, startPoint y: 97, endPoint x: 143, endPoint y: 101, distance: 104.2
click at [143, 101] on section "What suburbs are you available to work in? You will automatically be matched wi…" at bounding box center [245, 176] width 213 height 268
type input "ELTHAM NORTH, Victoria, 3095"
click at [342, 104] on button "Add" at bounding box center [337, 101] width 18 height 12
click at [249, 101] on input "text" at bounding box center [236, 101] width 183 height 12
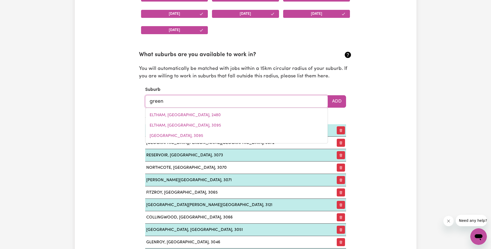
type input "greens"
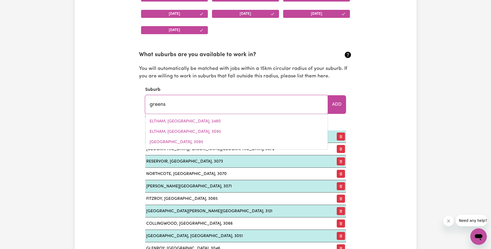
type input "greens BEACH, Tasmania, 7270"
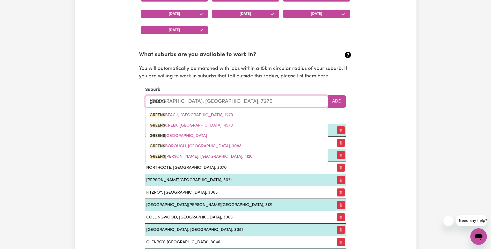
type input "greensb"
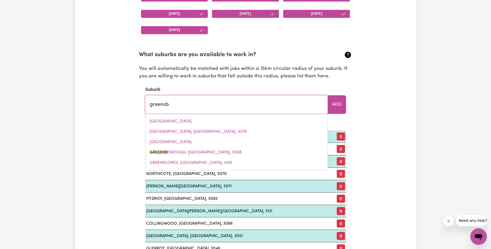
type input "greensbOROUGH, Victoria, 3088"
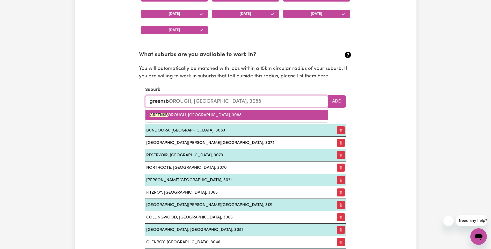
click at [231, 112] on link "GREENSB OROUGH, Victoria, 3088" at bounding box center [237, 115] width 182 height 10
type input "GREENSBOROUGH, Victoria, 3088"
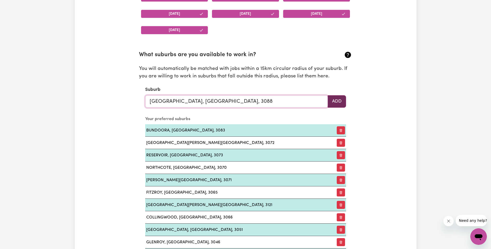
type input "GREENSBOROUGH, Victoria, 3088"
click at [336, 102] on button "Add" at bounding box center [337, 101] width 18 height 12
click at [177, 96] on input "text" at bounding box center [236, 101] width 183 height 12
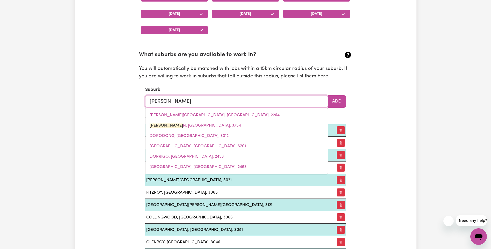
type input "doreen"
type input "doreen, Victoria, 3754"
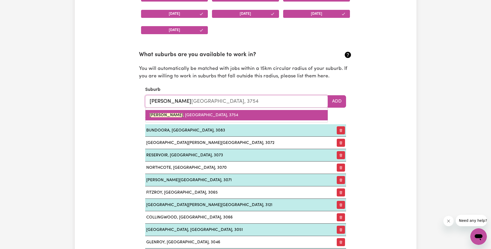
click at [186, 119] on link "DOREEN , Victoria, 3754" at bounding box center [237, 115] width 182 height 10
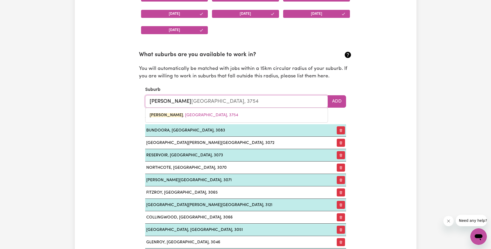
type input "DOREEN, Victoria, 3754"
click at [342, 100] on button "Add" at bounding box center [337, 101] width 18 height 12
click at [218, 102] on input "text" at bounding box center [236, 101] width 183 height 12
type input "wallan"
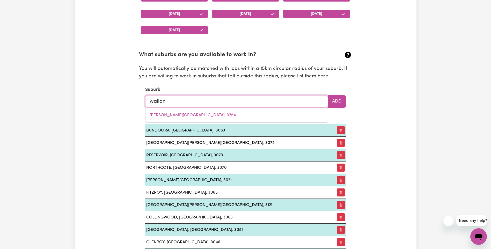
type input "wallan, Victoria, 3756"
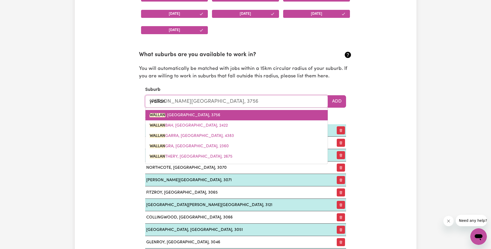
click at [192, 116] on span "WALLAN , Victoria, 3756" at bounding box center [185, 115] width 71 height 4
type input "WALLAN, Victoria, 3756"
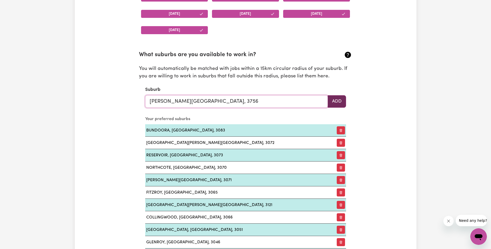
type input "WALLAN, Victoria, 3756"
click at [337, 104] on button "Add" at bounding box center [337, 101] width 18 height 12
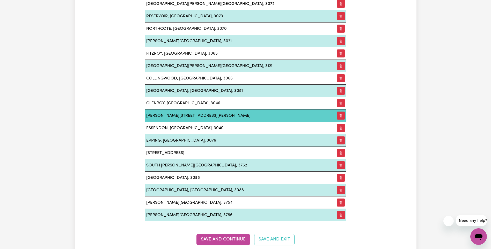
scroll to position [744, 0]
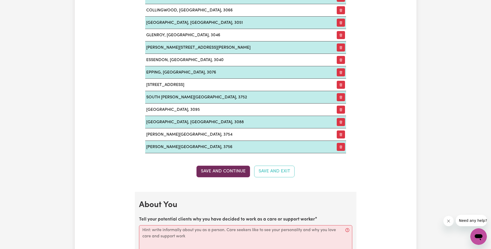
click at [233, 172] on button "Save and Continue" at bounding box center [224, 171] width 54 height 11
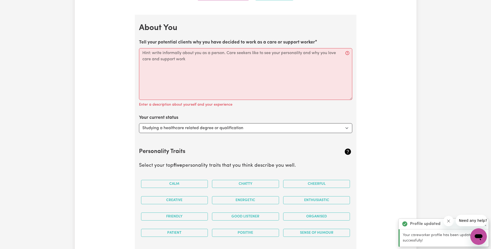
scroll to position [936, 0]
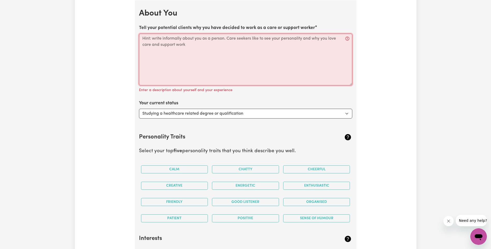
click at [177, 43] on textarea "Tell your potential clients why you have decided to work as a care or support w…" at bounding box center [245, 60] width 213 height 52
paste textarea "bring extensive experience supporting people with chronic illness and disabilit…"
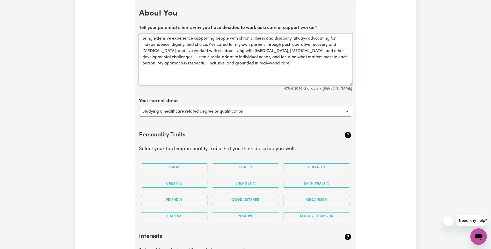
click at [142, 37] on textarea "bring extensive experience supporting people with chronic illness and disabilit…" at bounding box center [245, 60] width 213 height 52
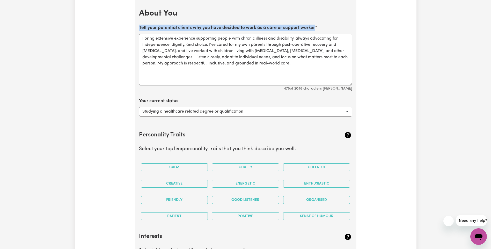
drag, startPoint x: 320, startPoint y: 26, endPoint x: 139, endPoint y: 30, distance: 181.1
click at [139, 30] on div "Tell your potential clients why you have decided to work as a care or support w…" at bounding box center [245, 58] width 213 height 67
copy label "Tell your potential clients why you have decided to work as a care or support w…"
click at [250, 72] on textarea "I bring extensive experience supporting people with chronic illness and disabil…" at bounding box center [245, 60] width 213 height 52
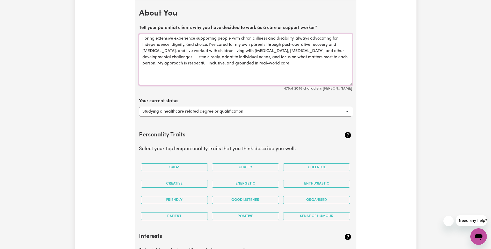
drag, startPoint x: 252, startPoint y: 64, endPoint x: 132, endPoint y: 35, distance: 123.6
paste textarea "i, I’m Amanda — a 49-year-old mum of three with a strong sense of purpose and a…"
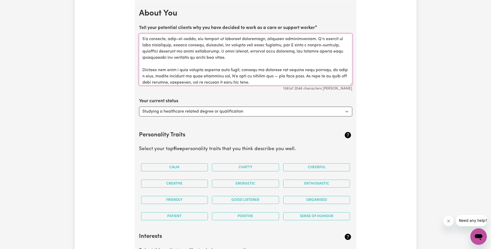
scroll to position [0, 0]
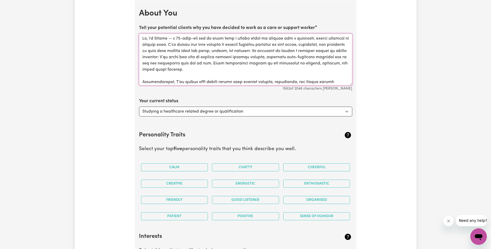
type textarea "Hi, I’m Amanda — a 49-year-old mum of three with a strong sense of purpose and …"
click at [240, 114] on select "Select... Studying a healthcare related degree or qualification Studying a non-…" at bounding box center [245, 112] width 213 height 10
select select "Embarking on a career change into the care industry"
click at [139, 107] on select "Select... Studying a healthcare related degree or qualification Studying a non-…" at bounding box center [245, 112] width 213 height 10
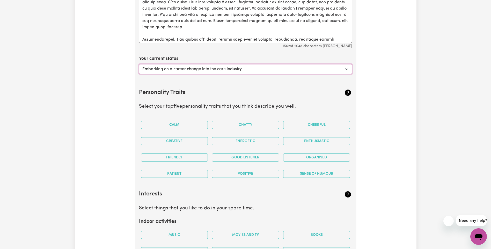
scroll to position [988, 0]
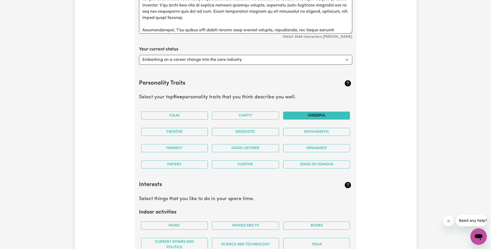
click at [314, 118] on button "Cheerful" at bounding box center [316, 116] width 67 height 8
click at [247, 131] on button "Energetic" at bounding box center [245, 132] width 67 height 8
click at [268, 149] on button "Good Listener" at bounding box center [245, 148] width 67 height 8
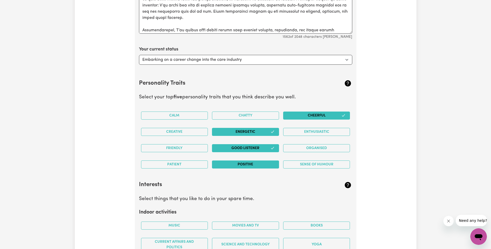
click at [262, 163] on button "Positive" at bounding box center [245, 165] width 67 height 8
click at [311, 163] on button "Sense of Humour" at bounding box center [316, 165] width 67 height 8
click at [339, 117] on button "Cheerful" at bounding box center [316, 116] width 67 height 8
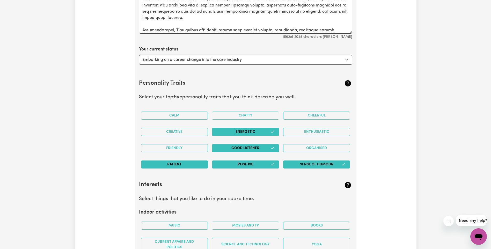
click at [192, 168] on button "Patient" at bounding box center [174, 165] width 67 height 8
click at [299, 146] on button "Organised" at bounding box center [316, 148] width 67 height 8
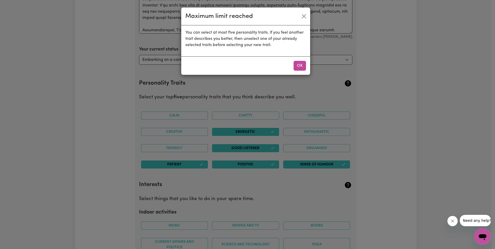
click at [256, 131] on div "Maximum limit reached You can select at most five personality traits. If you fe…" at bounding box center [247, 124] width 495 height 249
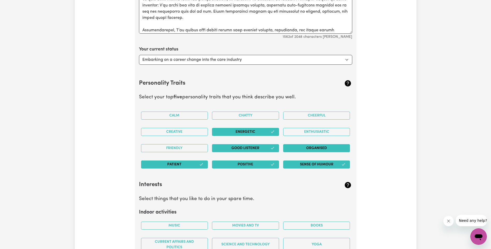
drag, startPoint x: 259, startPoint y: 130, endPoint x: 309, endPoint y: 152, distance: 54.7
click at [259, 130] on button "Energetic" at bounding box center [245, 132] width 67 height 8
click at [305, 146] on button "Organised" at bounding box center [316, 148] width 67 height 8
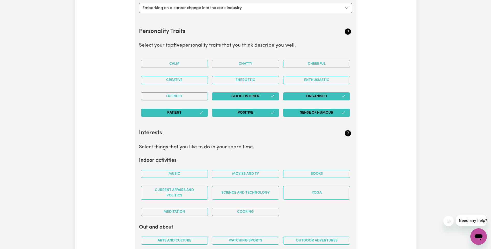
scroll to position [1066, 0]
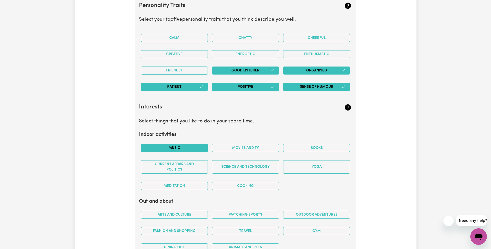
click at [190, 146] on button "Music" at bounding box center [174, 148] width 67 height 8
click at [241, 149] on button "Movies and TV" at bounding box center [245, 148] width 67 height 8
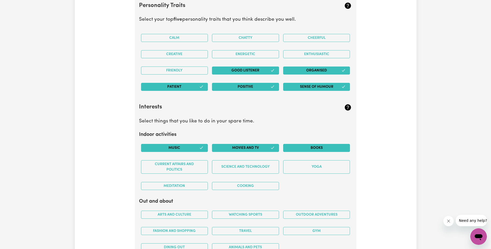
click at [323, 146] on button "Books" at bounding box center [316, 148] width 67 height 8
click at [306, 172] on button "Yoga" at bounding box center [316, 166] width 67 height 13
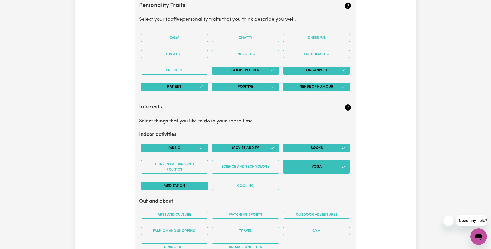
click at [174, 186] on button "Meditation" at bounding box center [174, 186] width 67 height 8
drag, startPoint x: 226, startPoint y: 185, endPoint x: 229, endPoint y: 171, distance: 14.5
click at [226, 185] on button "Cooking" at bounding box center [245, 186] width 67 height 8
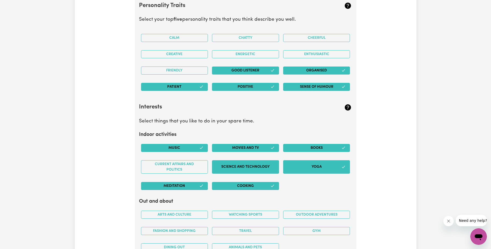
click at [230, 166] on button "Science and Technology" at bounding box center [245, 166] width 67 height 13
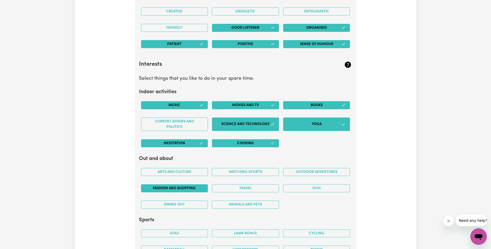
scroll to position [1117, 0]
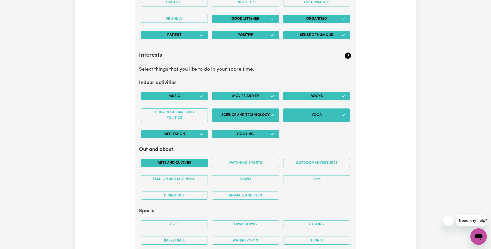
click at [189, 165] on button "Arts and Culture" at bounding box center [174, 163] width 67 height 8
click at [242, 164] on button "Watching sports" at bounding box center [245, 163] width 67 height 8
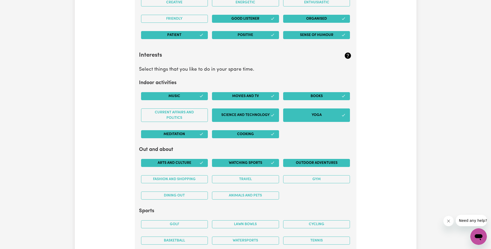
click at [314, 165] on button "Outdoor adventures" at bounding box center [316, 163] width 67 height 8
click at [313, 182] on button "Gym" at bounding box center [316, 179] width 67 height 8
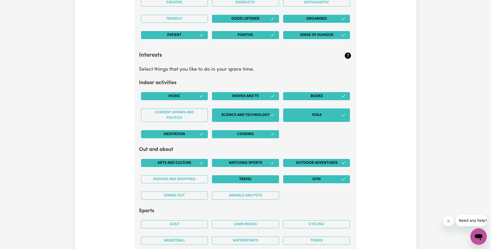
drag, startPoint x: 251, startPoint y: 182, endPoint x: 155, endPoint y: 175, distance: 96.2
click at [251, 182] on button "Travel" at bounding box center [245, 179] width 67 height 8
click at [162, 180] on button "Fashion and shopping" at bounding box center [174, 179] width 67 height 8
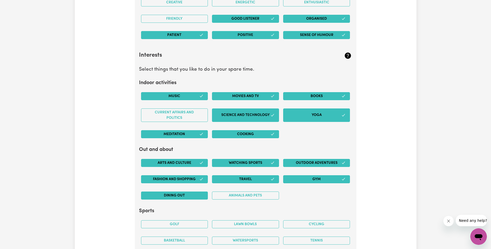
click at [170, 194] on button "Dining out" at bounding box center [174, 196] width 67 height 8
click at [231, 197] on button "Animals and pets" at bounding box center [245, 196] width 67 height 8
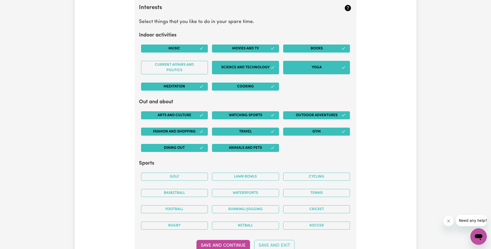
scroll to position [1169, 0]
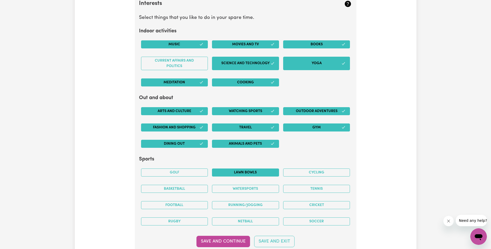
click at [256, 172] on button "Lawn bowls" at bounding box center [245, 173] width 67 height 8
click at [176, 187] on button "Basketball" at bounding box center [174, 189] width 67 height 8
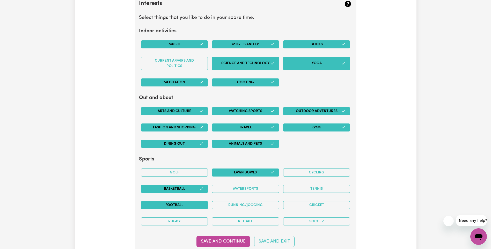
drag, startPoint x: 177, startPoint y: 205, endPoint x: 219, endPoint y: 205, distance: 41.7
click at [177, 205] on button "Football" at bounding box center [174, 205] width 67 height 8
click at [197, 220] on button "Rugby" at bounding box center [174, 222] width 67 height 8
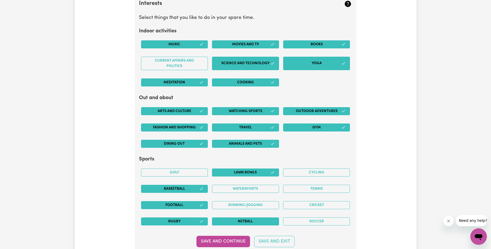
click at [232, 221] on button "Netball" at bounding box center [245, 222] width 67 height 8
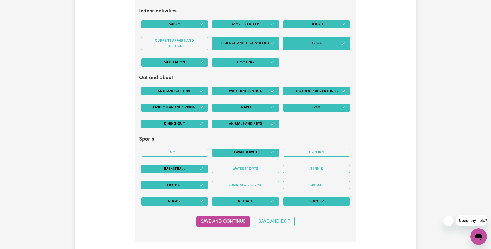
scroll to position [1195, 0]
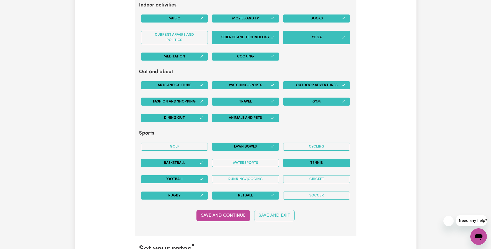
click at [294, 161] on button "Tennis" at bounding box center [316, 163] width 67 height 8
click at [224, 216] on button "Save and Continue" at bounding box center [224, 215] width 54 height 11
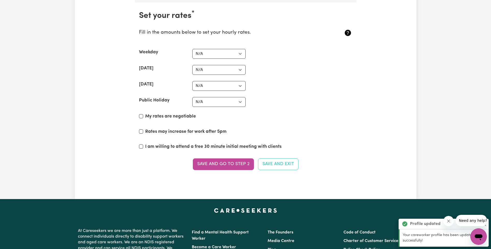
scroll to position [1431, 0]
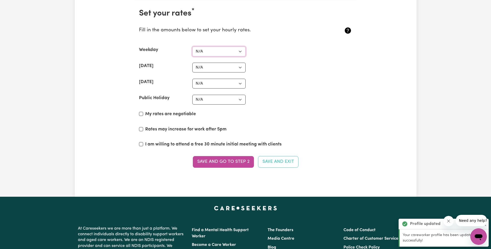
click at [241, 52] on select "N/A $37 $38 $39 $40 $41 $42 $43 $44 $45 $46 $47 $48 $49 $50 $51 $52 $53 $54 $55…" at bounding box center [218, 52] width 53 height 10
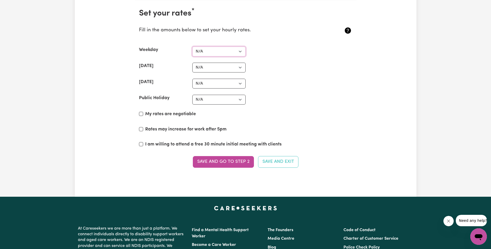
select select "55"
click at [192, 47] on select "N/A $37 $38 $39 $40 $41 $42 $43 $44 $45 $46 $47 $48 $49 $50 $51 $52 $53 $54 $55…" at bounding box center [218, 52] width 53 height 10
click at [227, 68] on select "N/A $37 $38 $39 $40 $41 $42 $43 $44 $45 $46 $47 $48 $49 $50 $51 $52 $53 $54 $55…" at bounding box center [218, 68] width 53 height 10
select select "70"
click at [192, 63] on select "N/A $37 $38 $39 $40 $41 $42 $43 $44 $45 $46 $47 $48 $49 $50 $51 $52 $53 $54 $55…" at bounding box center [218, 68] width 53 height 10
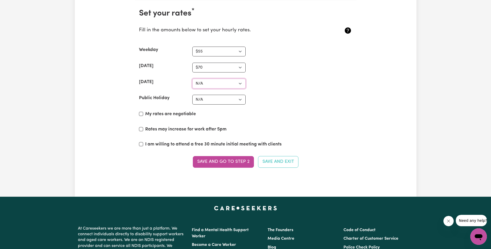
click at [223, 84] on select "N/A $37 $38 $39 $40 $41 $42 $43 $44 $45 $46 $47 $48 $49 $50 $51 $52 $53 $54 $55…" at bounding box center [218, 84] width 53 height 10
select select "80"
click at [192, 79] on select "N/A $37 $38 $39 $40 $41 $42 $43 $44 $45 $46 $47 $48 $49 $50 $51 $52 $53 $54 $55…" at bounding box center [218, 84] width 53 height 10
click at [223, 100] on select "N/A $37 $38 $39 $40 $41 $42 $43 $44 $45 $46 $47 $48 $49 $50 $51 $52 $53 $54 $55…" at bounding box center [218, 100] width 53 height 10
select select "85"
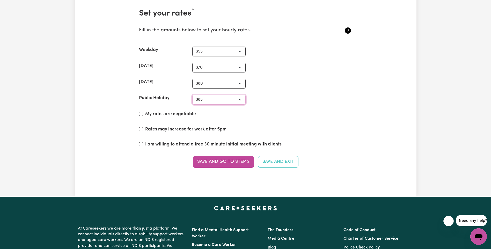
click at [192, 95] on select "N/A $37 $38 $39 $40 $41 $42 $43 $44 $45 $46 $47 $48 $49 $50 $51 $52 $53 $54 $55…" at bounding box center [218, 100] width 53 height 10
click at [142, 114] on input "My rates are negotiable" at bounding box center [141, 114] width 4 height 4
checkbox input "true"
click at [142, 126] on div "Rates may increase for work after 5pm" at bounding box center [245, 130] width 213 height 9
click at [141, 143] on input "I am willing to attend a free 30 minute initial meeting with clients" at bounding box center [141, 144] width 4 height 4
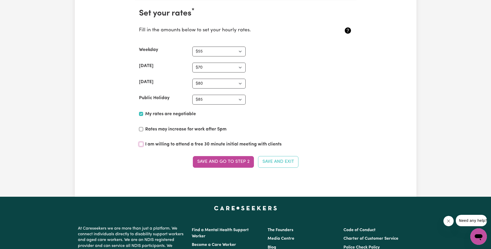
checkbox input "true"
click at [233, 159] on button "Save and go to Step 2" at bounding box center [223, 161] width 61 height 11
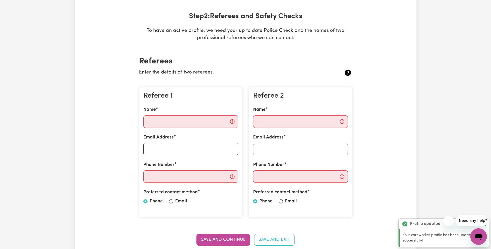
scroll to position [78, 0]
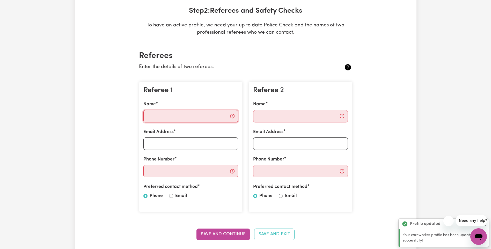
click at [189, 119] on input "Name" at bounding box center [191, 116] width 95 height 12
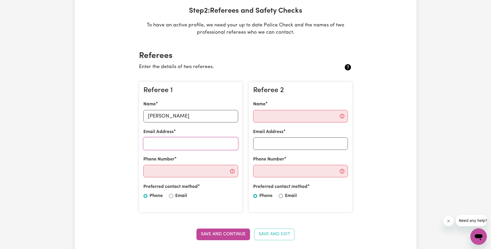
click at [196, 147] on input "Email Address" at bounding box center [191, 144] width 95 height 12
click at [176, 144] on input "Email Address" at bounding box center [191, 144] width 95 height 12
click at [175, 171] on input "Phone Number" at bounding box center [191, 171] width 95 height 12
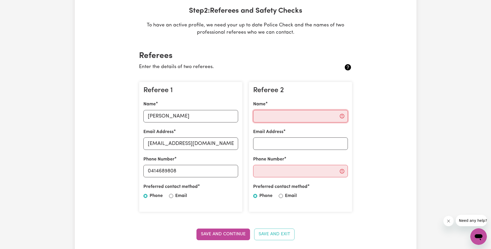
click at [303, 111] on input "Name" at bounding box center [300, 116] width 95 height 12
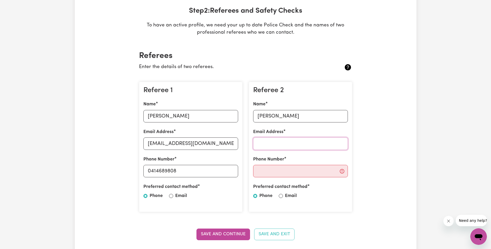
click at [284, 142] on input "Email Address" at bounding box center [300, 144] width 95 height 12
click at [307, 172] on input "Phone Number" at bounding box center [300, 171] width 95 height 12
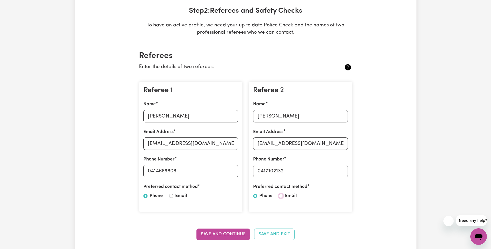
click at [281, 197] on input "Email" at bounding box center [281, 196] width 4 height 4
click at [172, 195] on input "Email" at bounding box center [171, 196] width 4 height 4
click at [231, 235] on button "Save and Continue" at bounding box center [224, 234] width 54 height 11
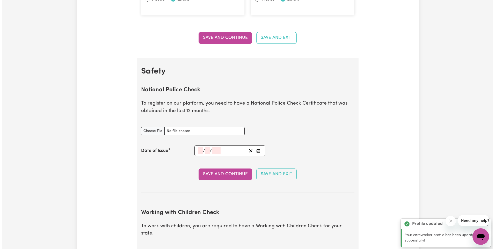
scroll to position [333, 0]
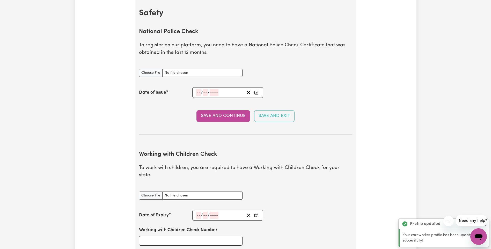
click at [160, 77] on div "National Police Check document" at bounding box center [191, 73] width 110 height 20
click at [158, 76] on input "National Police Check document" at bounding box center [191, 73] width 104 height 8
click at [200, 95] on input "number" at bounding box center [198, 92] width 5 height 7
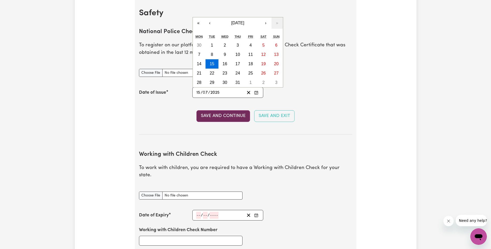
click at [229, 117] on button "Save and Continue" at bounding box center [224, 115] width 54 height 11
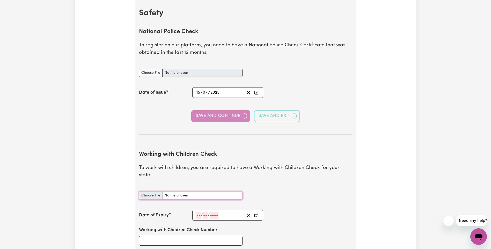
click at [154, 192] on input "Working with Children Check document" at bounding box center [191, 196] width 104 height 8
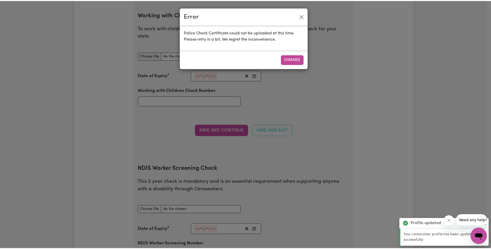
scroll to position [476, 0]
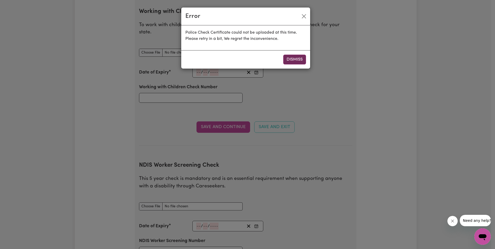
click at [290, 59] on button "Dismiss" at bounding box center [294, 60] width 23 height 10
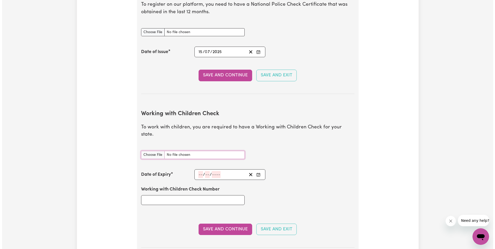
scroll to position [346, 0]
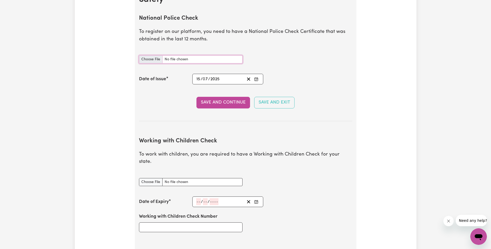
click at [150, 61] on input "National Police Check document" at bounding box center [191, 59] width 104 height 8
click at [237, 105] on button "Save and Continue" at bounding box center [224, 102] width 54 height 11
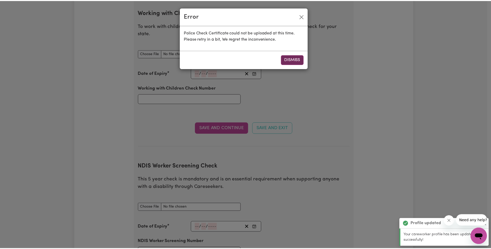
scroll to position [476, 0]
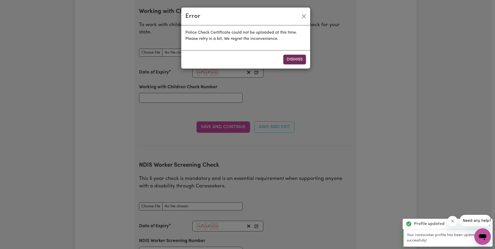
click at [299, 55] on button "Dismiss" at bounding box center [294, 60] width 23 height 10
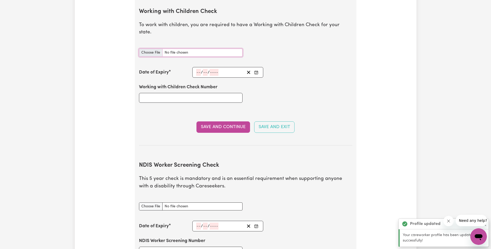
click at [149, 49] on input "Working with Children Check document" at bounding box center [191, 53] width 104 height 8
click at [199, 67] on div "/ /" at bounding box center [227, 72] width 71 height 11
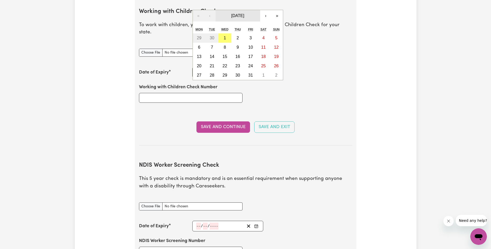
click at [234, 13] on span "October 2025" at bounding box center [237, 15] width 13 height 4
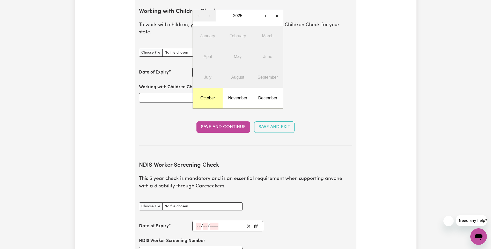
click at [213, 96] on abbr "October" at bounding box center [208, 98] width 15 height 4
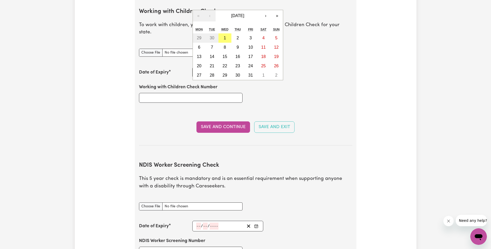
click at [272, 81] on div "Working with Children Check Number" at bounding box center [246, 93] width 220 height 31
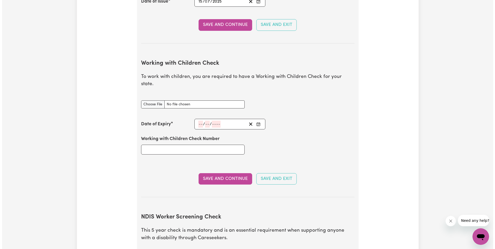
scroll to position [372, 0]
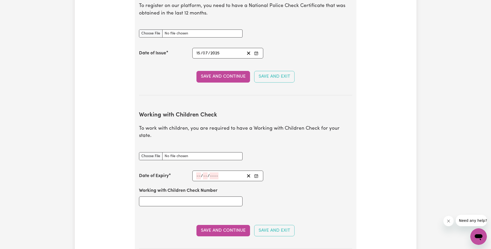
click at [157, 29] on div "National Police Check document" at bounding box center [191, 30] width 104 height 14
click at [156, 32] on input "National Police Check document" at bounding box center [191, 34] width 104 height 8
click at [219, 77] on button "Save and Continue" at bounding box center [224, 76] width 54 height 11
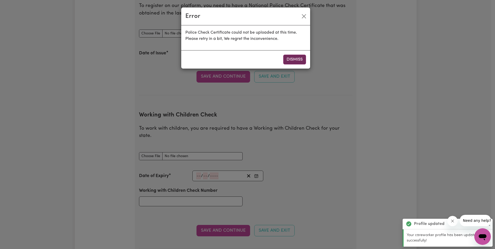
click at [293, 59] on button "Dismiss" at bounding box center [294, 60] width 23 height 10
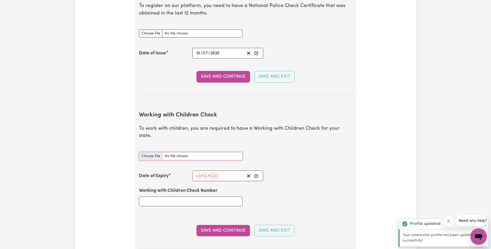
click at [158, 152] on input "Working with Children Check document" at bounding box center [191, 156] width 104 height 8
click at [194, 171] on div "/ / « ‹ October 2025 › » Mon Tue Wed Thu Fri Sat Sun 29 30 1 2 3 4 5 6 7 8 9 10…" at bounding box center [227, 176] width 71 height 11
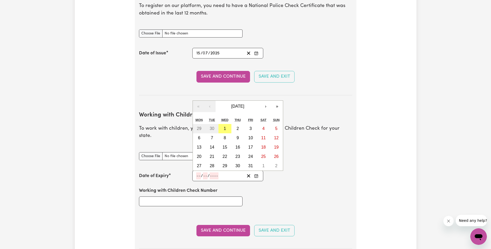
click at [200, 173] on input "number" at bounding box center [198, 176] width 5 height 7
click at [244, 104] on span "October 2025" at bounding box center [237, 106] width 13 height 4
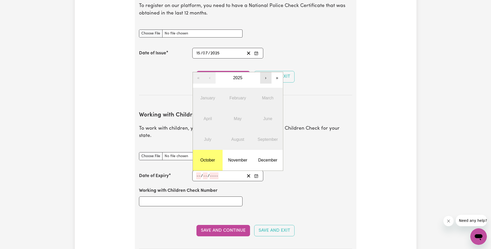
click at [266, 73] on button "›" at bounding box center [265, 77] width 11 height 11
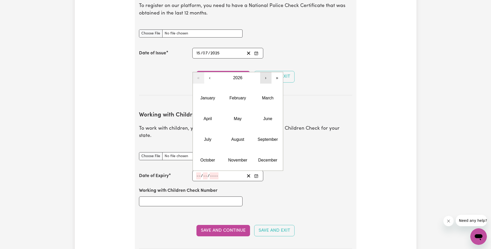
click at [266, 73] on button "›" at bounding box center [265, 77] width 11 height 11
click at [241, 137] on abbr "August" at bounding box center [238, 139] width 13 height 4
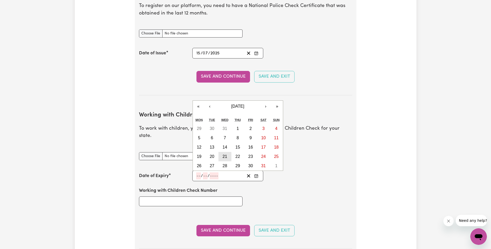
click at [227, 154] on abbr "21" at bounding box center [225, 156] width 5 height 4
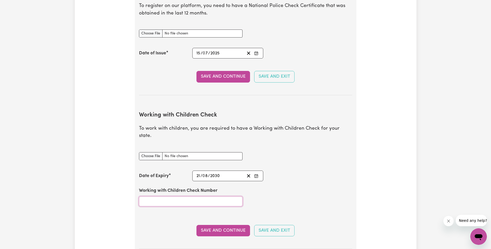
click at [216, 197] on input "Working with Children Check Number" at bounding box center [191, 202] width 104 height 10
click at [237, 225] on button "Save and Continue" at bounding box center [224, 230] width 54 height 11
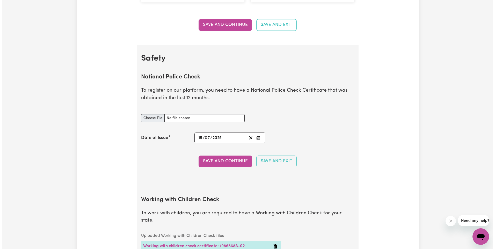
scroll to position [285, 0]
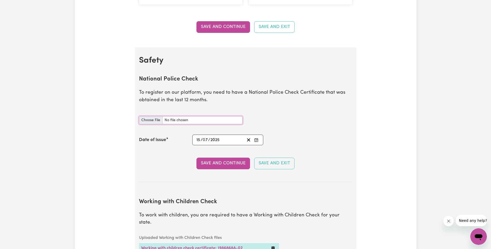
click at [154, 118] on input "National Police Check document" at bounding box center [191, 120] width 104 height 8
click at [224, 164] on button "Save and Continue" at bounding box center [224, 163] width 54 height 11
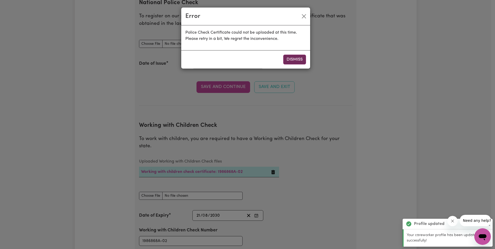
click at [301, 57] on button "Dismiss" at bounding box center [294, 60] width 23 height 10
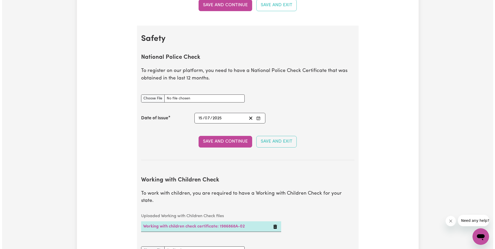
scroll to position [294, 0]
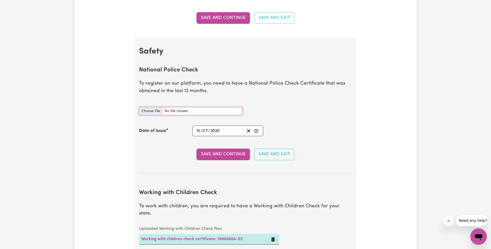
click at [145, 112] on input "National Police Check document" at bounding box center [191, 111] width 104 height 8
click at [227, 152] on button "Save and Continue" at bounding box center [224, 154] width 54 height 11
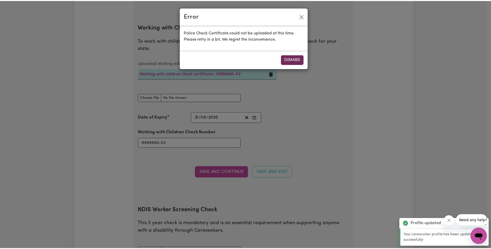
scroll to position [476, 0]
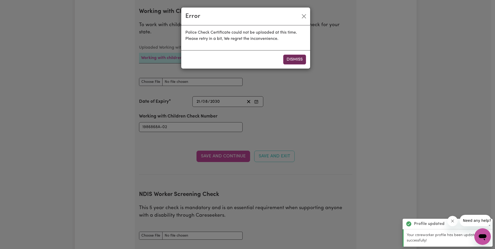
click at [291, 61] on button "Dismiss" at bounding box center [294, 60] width 23 height 10
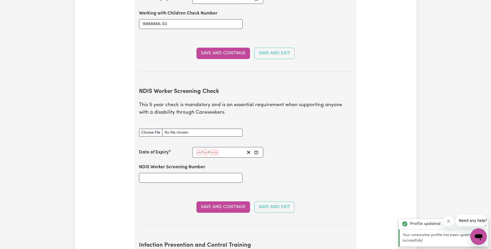
scroll to position [579, 0]
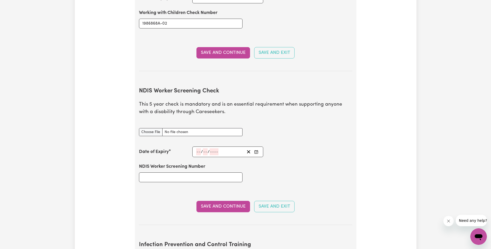
click at [198, 148] on input "number" at bounding box center [198, 151] width 5 height 7
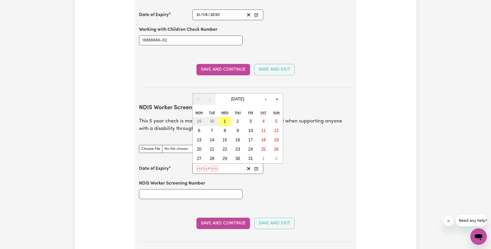
scroll to position [553, 0]
